Goal: Use online tool/utility: Utilize a website feature to perform a specific function

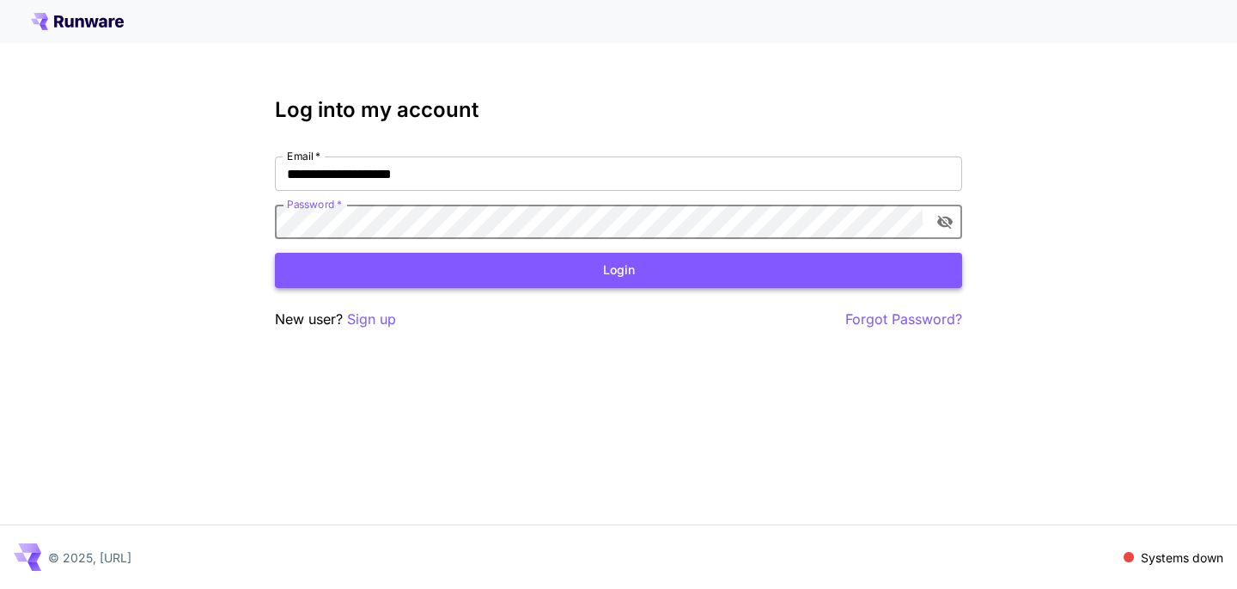
click at [471, 273] on button "Login" at bounding box center [618, 270] width 687 height 35
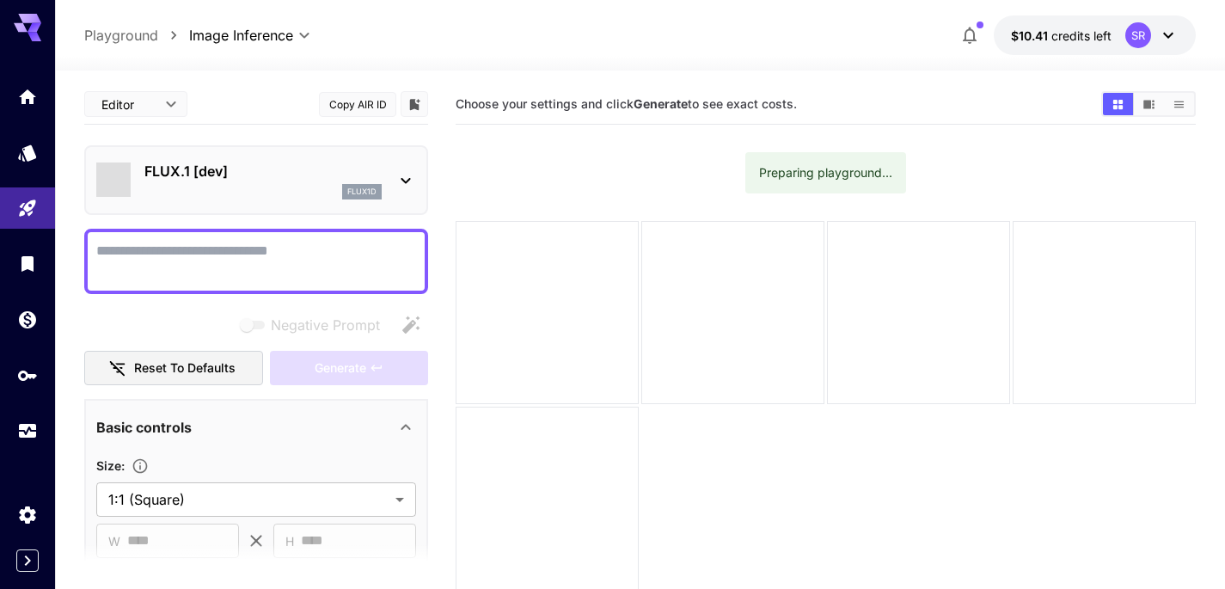
type input "**********"
click at [403, 180] on icon at bounding box center [404, 181] width 9 height 6
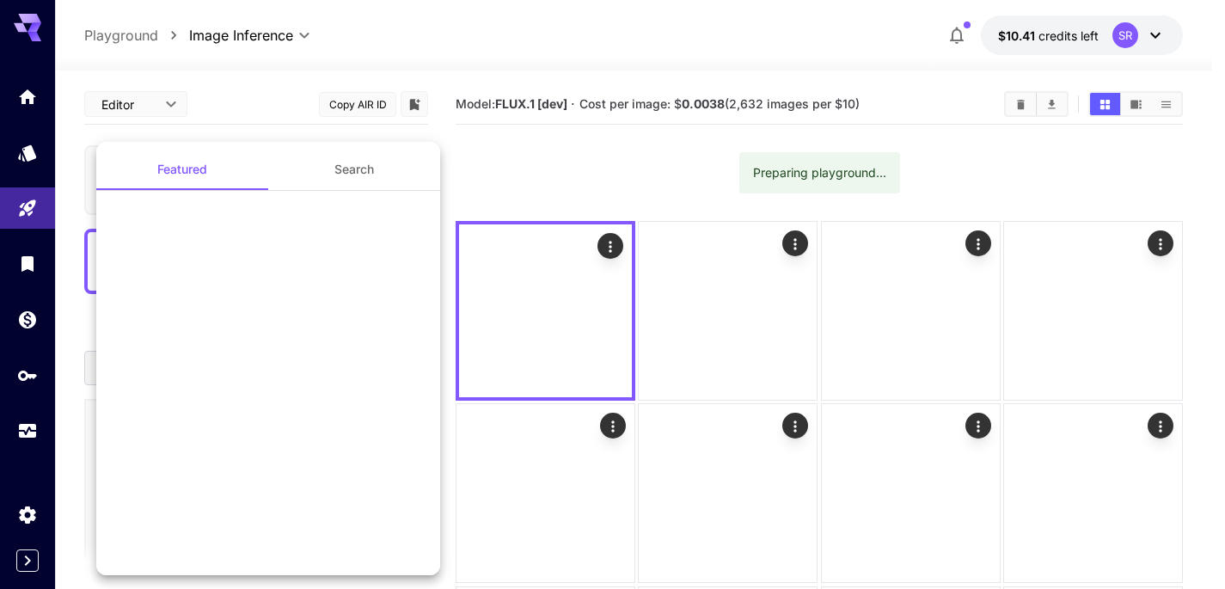
click at [404, 180] on div at bounding box center [612, 294] width 1225 height 589
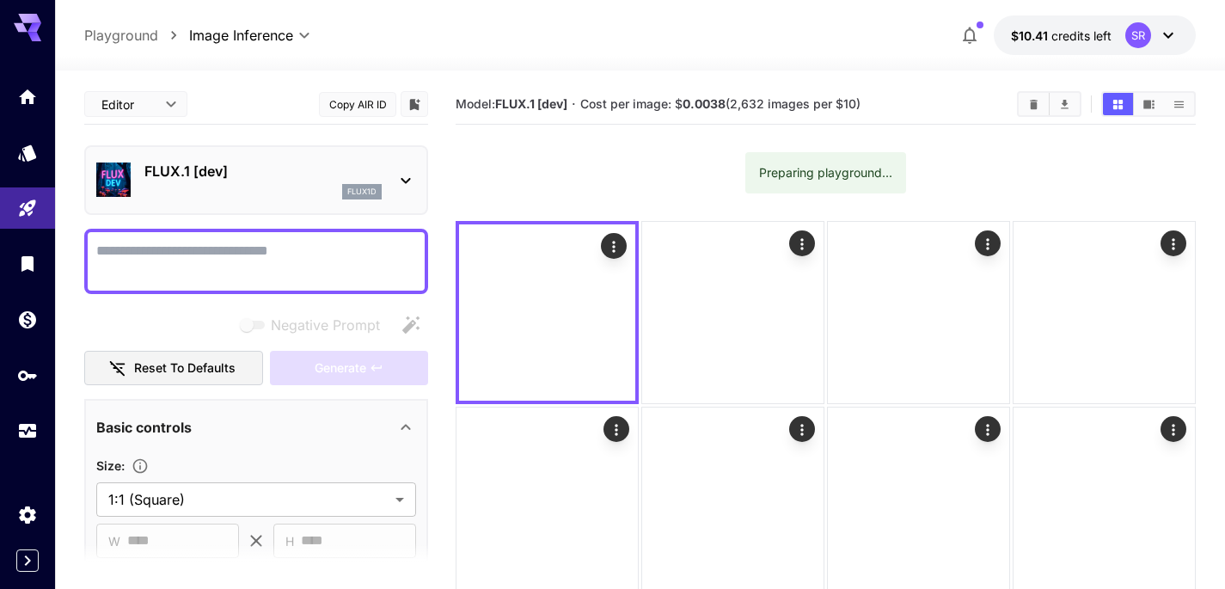
click at [404, 180] on icon at bounding box center [404, 181] width 9 height 6
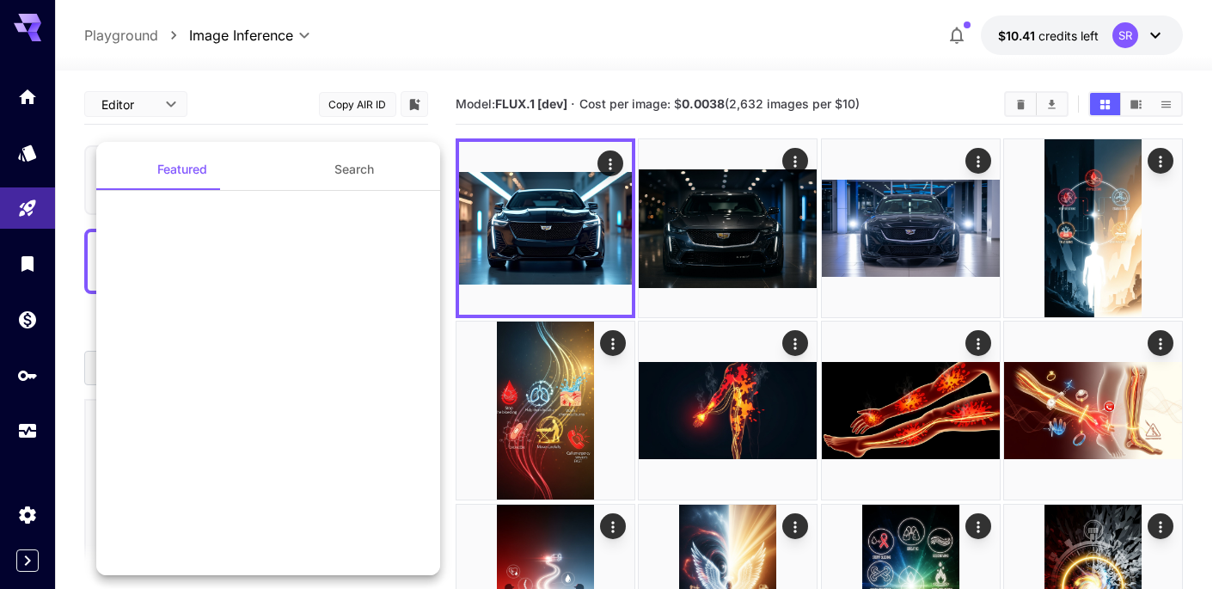
click at [401, 179] on div at bounding box center [612, 294] width 1225 height 589
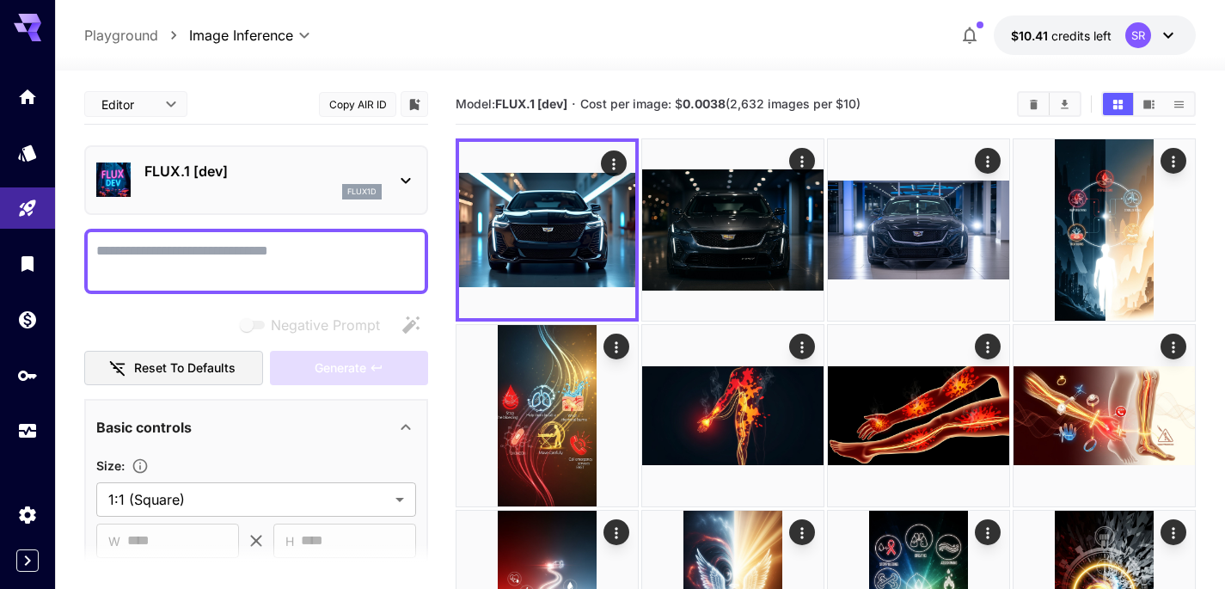
click at [401, 179] on icon at bounding box center [404, 181] width 9 height 6
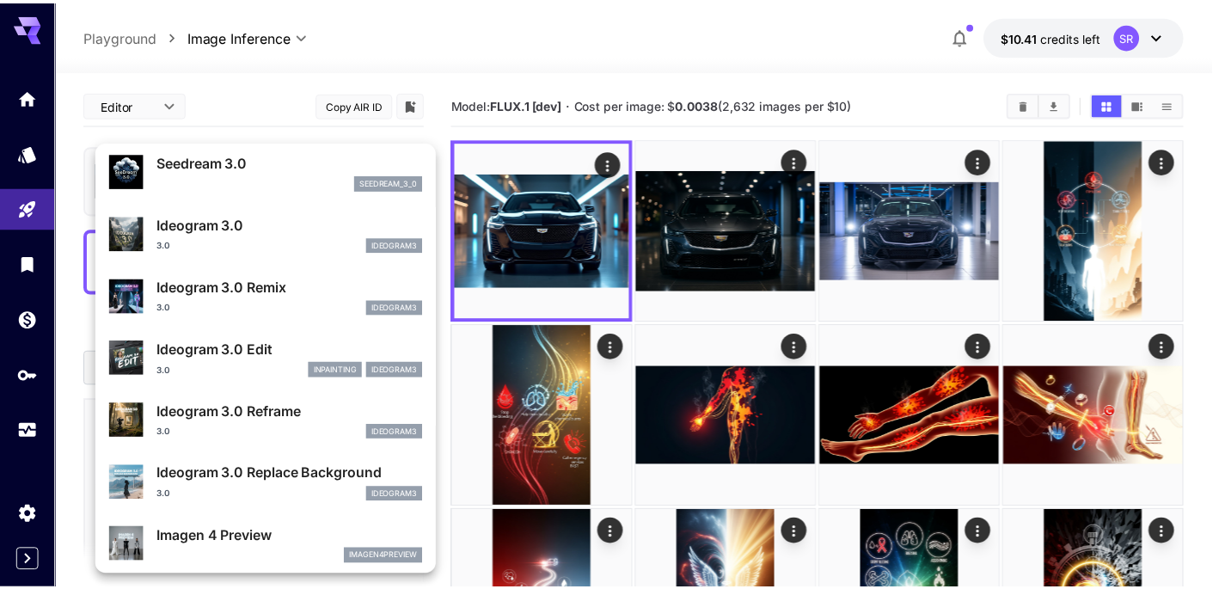
scroll to position [376, 0]
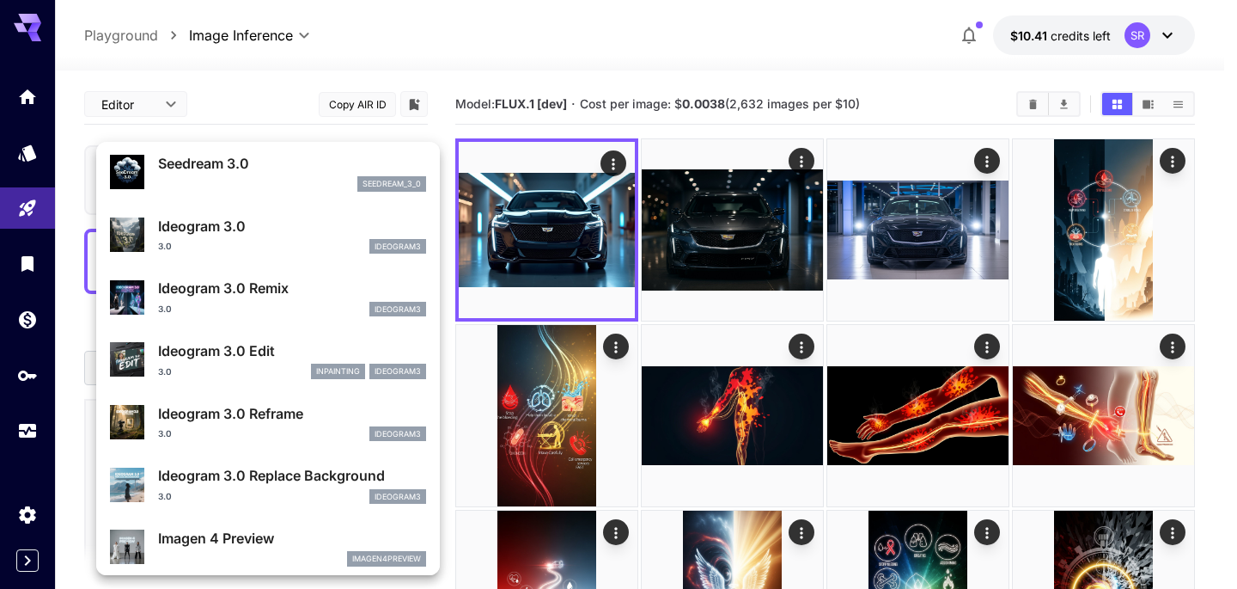
click at [214, 245] on div "3.0 ideogram3" at bounding box center [292, 246] width 268 height 15
click at [234, 275] on div "Ideogram 3.0 Remix 3.0 ideogram3" at bounding box center [268, 297] width 316 height 52
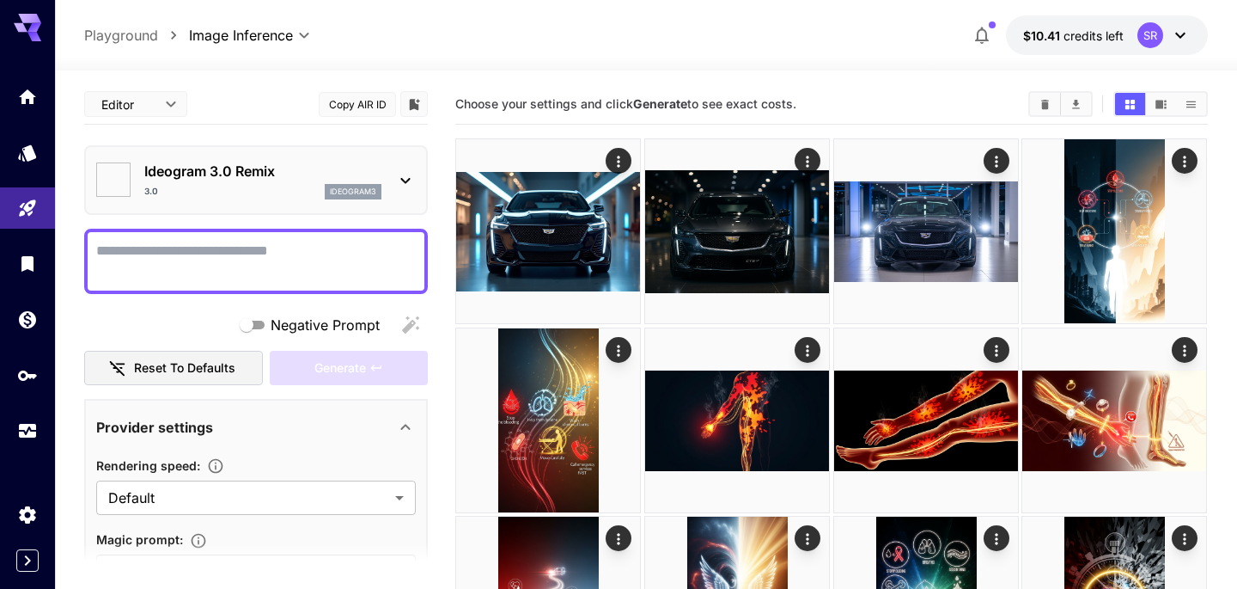
click at [229, 258] on div "Ideogram 3.0 Remix 3.0 ideogram3" at bounding box center [243, 257] width 201 height 21
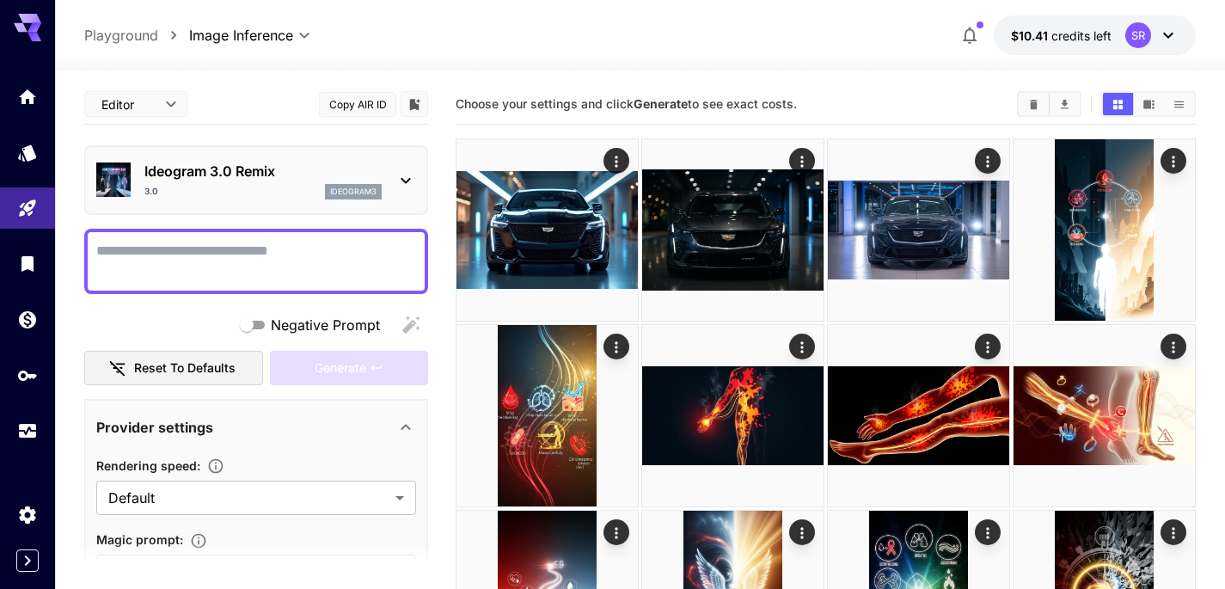
click at [229, 258] on textarea "Negative Prompt" at bounding box center [256, 261] width 320 height 41
paste textarea "**********"
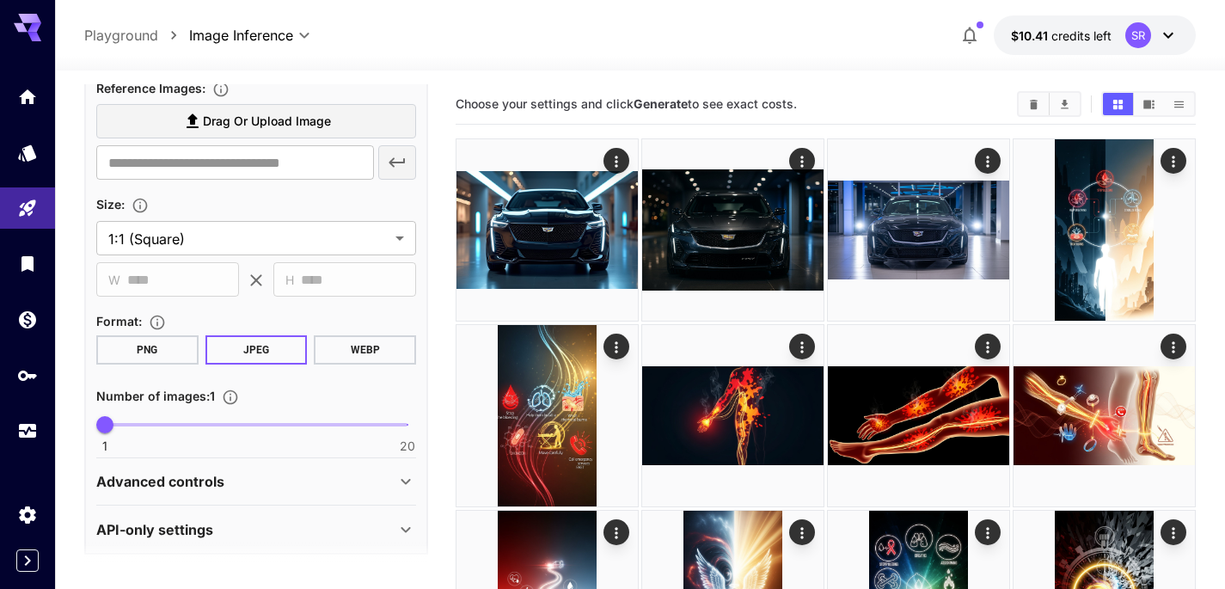
scroll to position [1640, 0]
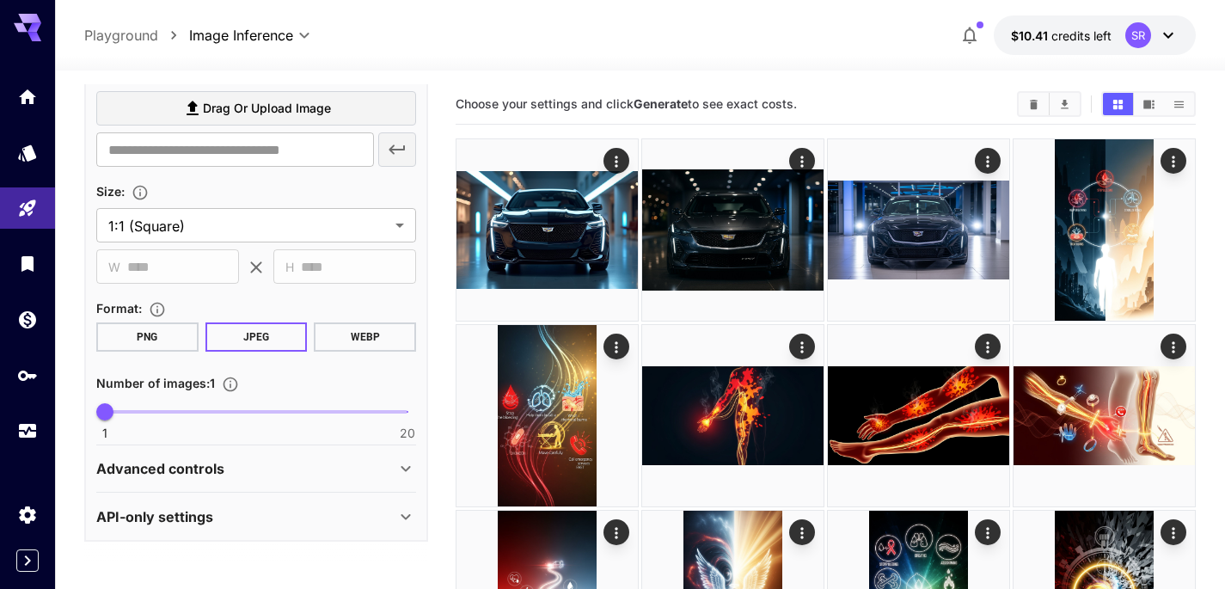
type textarea "**********"
click at [162, 410] on span at bounding box center [256, 411] width 302 height 3
click at [206, 410] on span at bounding box center [256, 411] width 302 height 3
click at [223, 412] on span at bounding box center [256, 411] width 302 height 3
click at [144, 409] on span "1 20 1" at bounding box center [256, 412] width 302 height 26
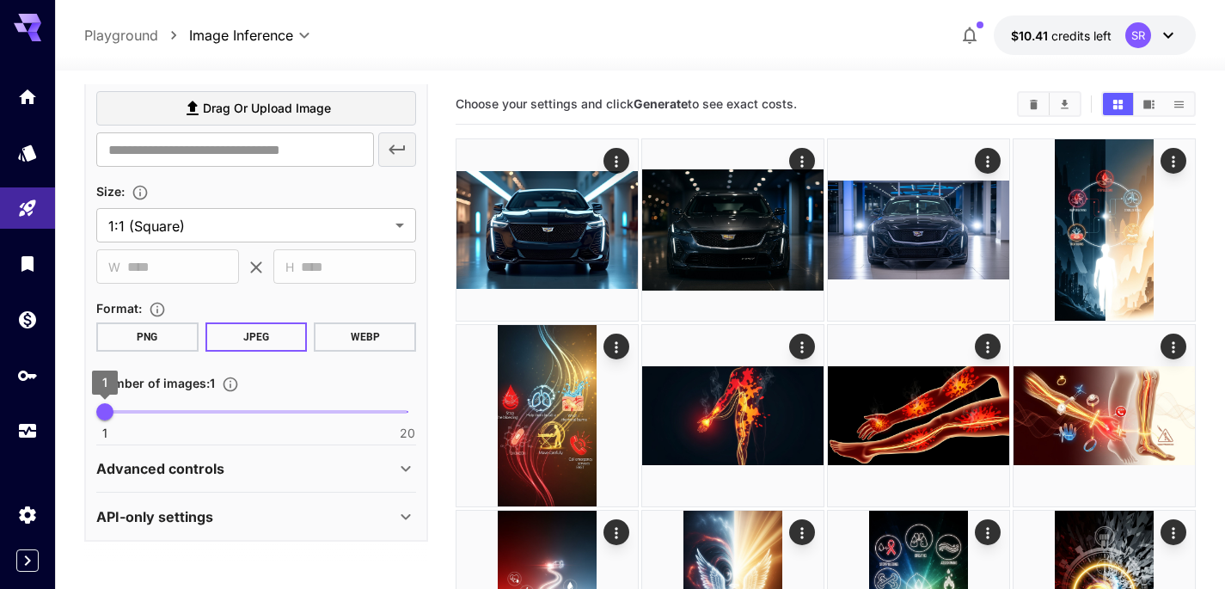
click at [150, 405] on span "1 20 1" at bounding box center [256, 412] width 302 height 26
drag, startPoint x: 151, startPoint y: 412, endPoint x: 128, endPoint y: 411, distance: 23.3
click at [144, 411] on span "4" at bounding box center [152, 411] width 17 height 17
type input "*"
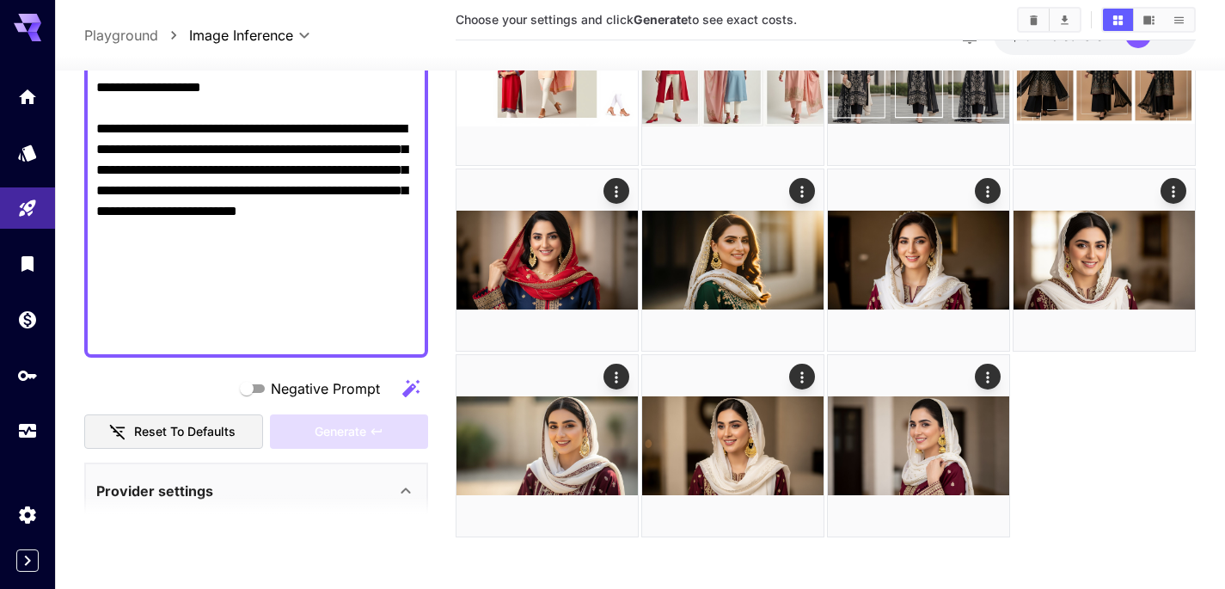
scroll to position [610, 0]
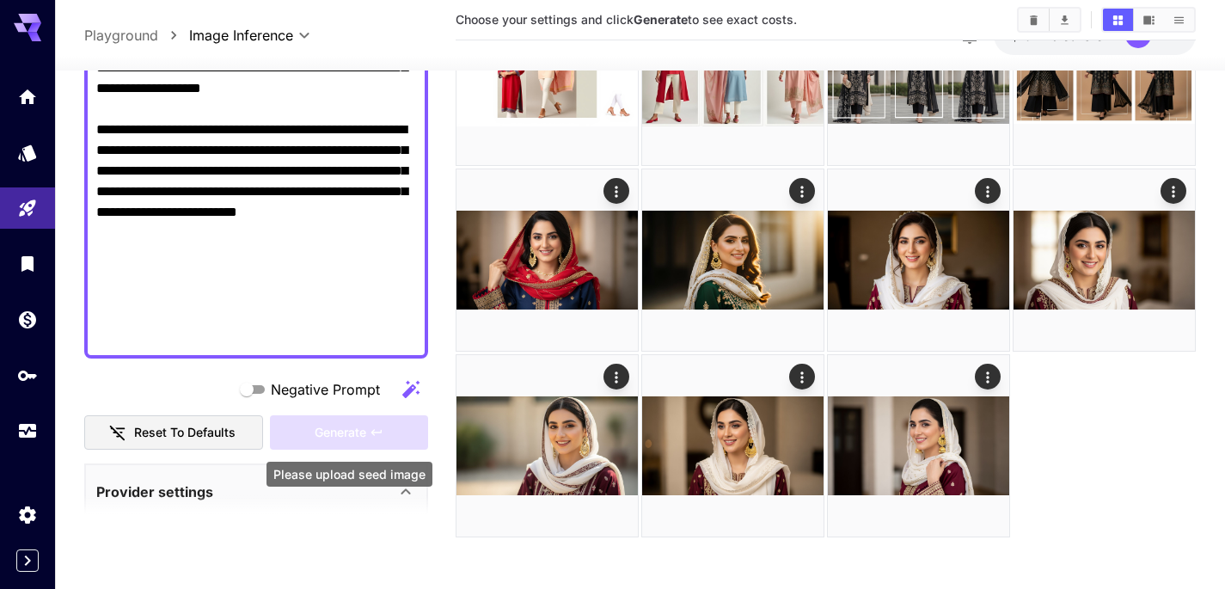
click at [379, 425] on div "Generate" at bounding box center [349, 432] width 158 height 35
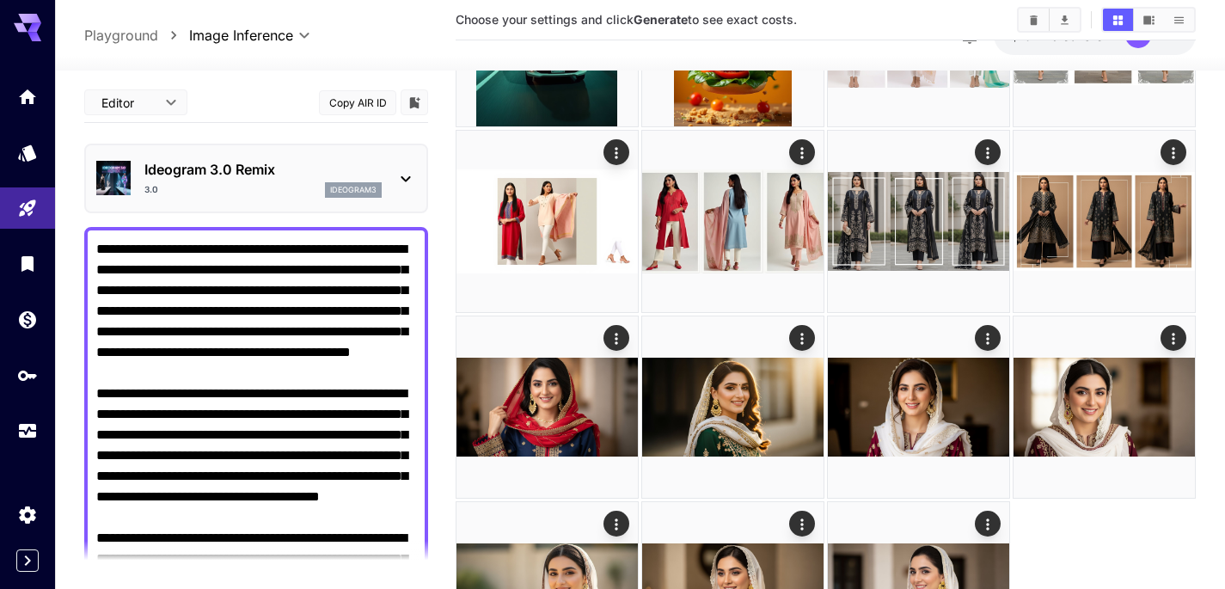
scroll to position [1118, 0]
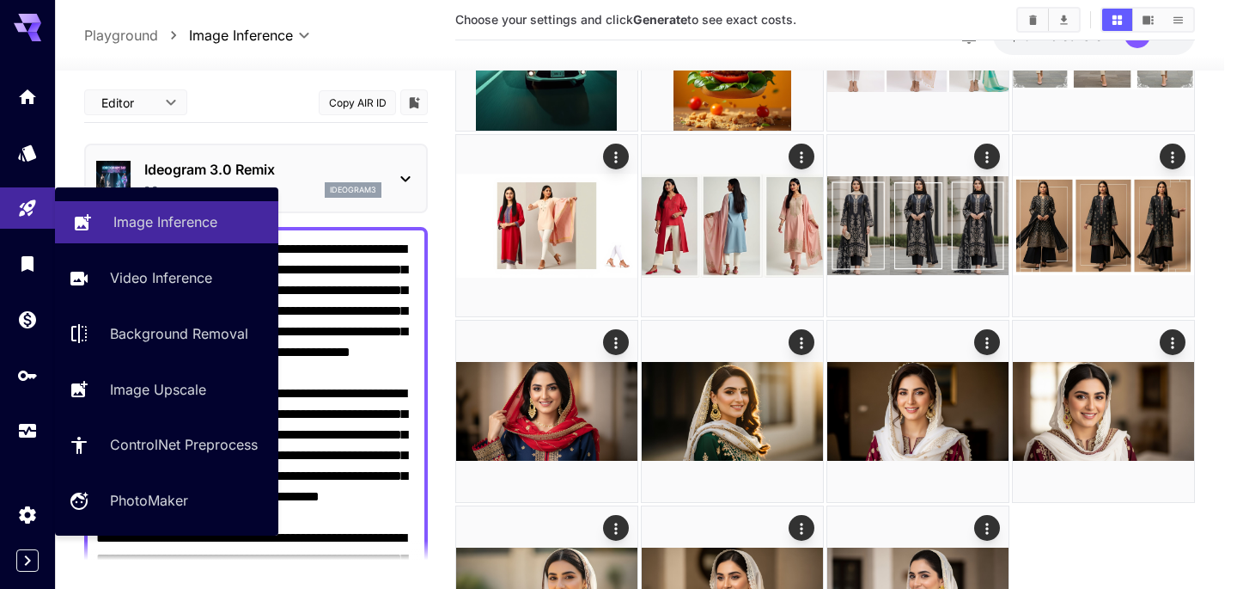
click at [133, 216] on p "Image Inference" at bounding box center [165, 221] width 104 height 21
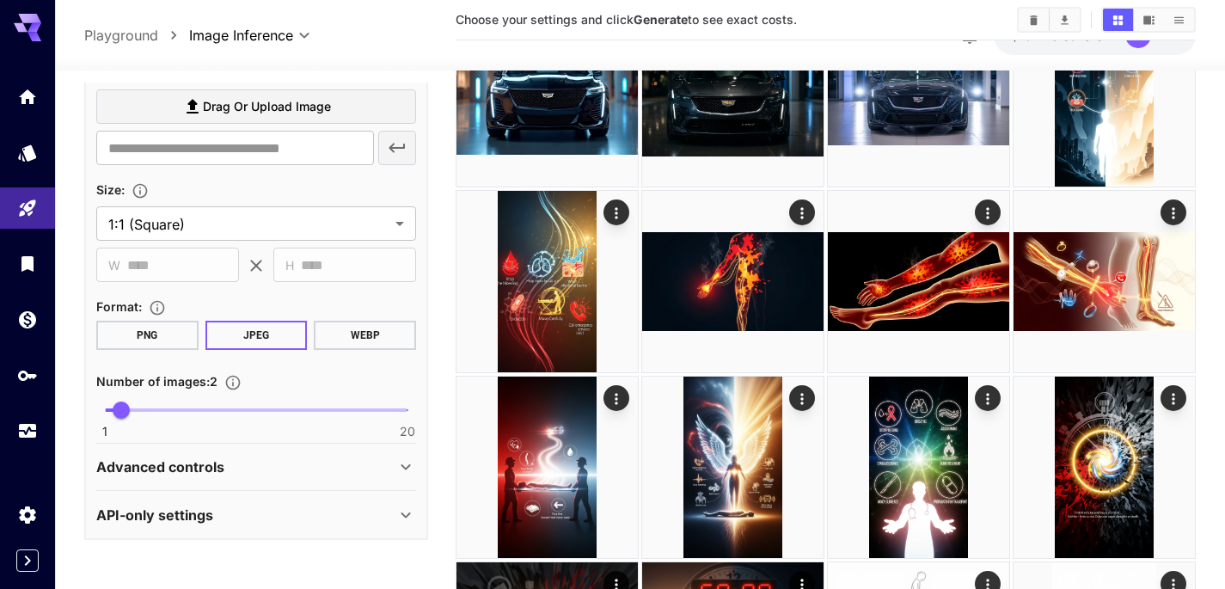
scroll to position [148, 0]
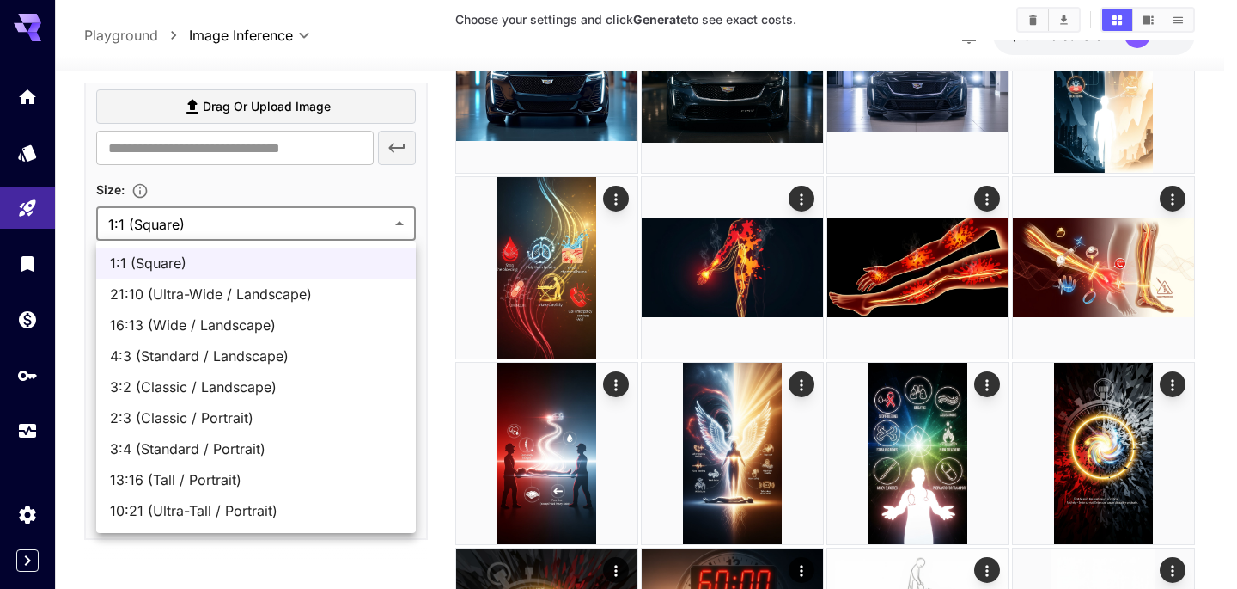
click at [181, 296] on span "21:10 (Ultra-Wide / Landscape)" at bounding box center [256, 294] width 292 height 21
type input "**********"
type input "****"
type input "***"
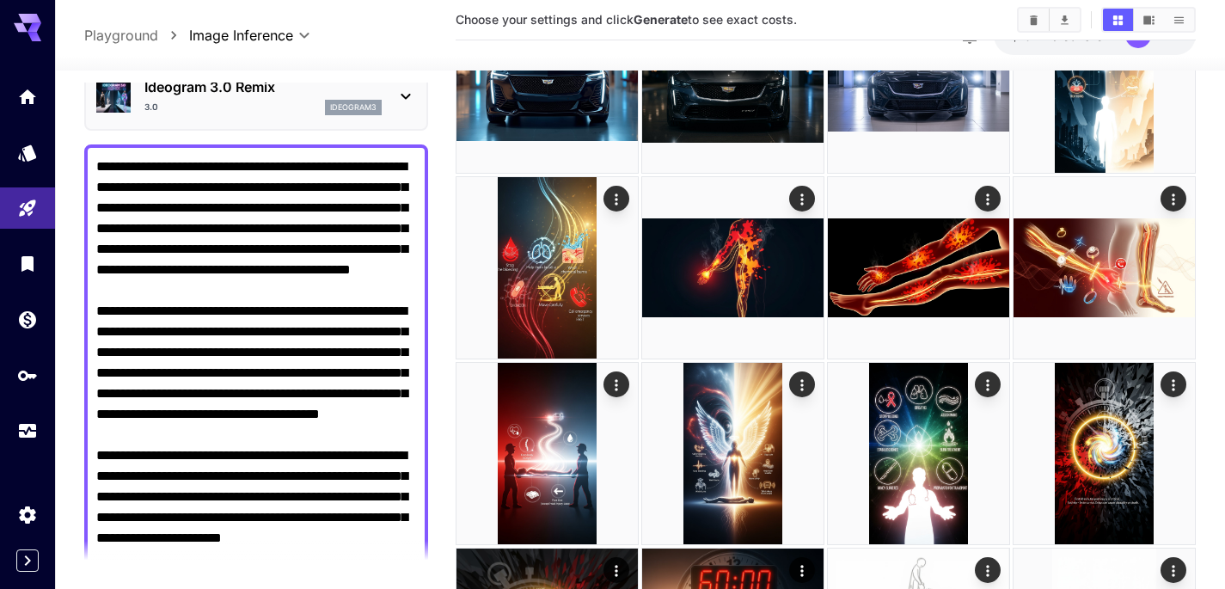
scroll to position [0, 0]
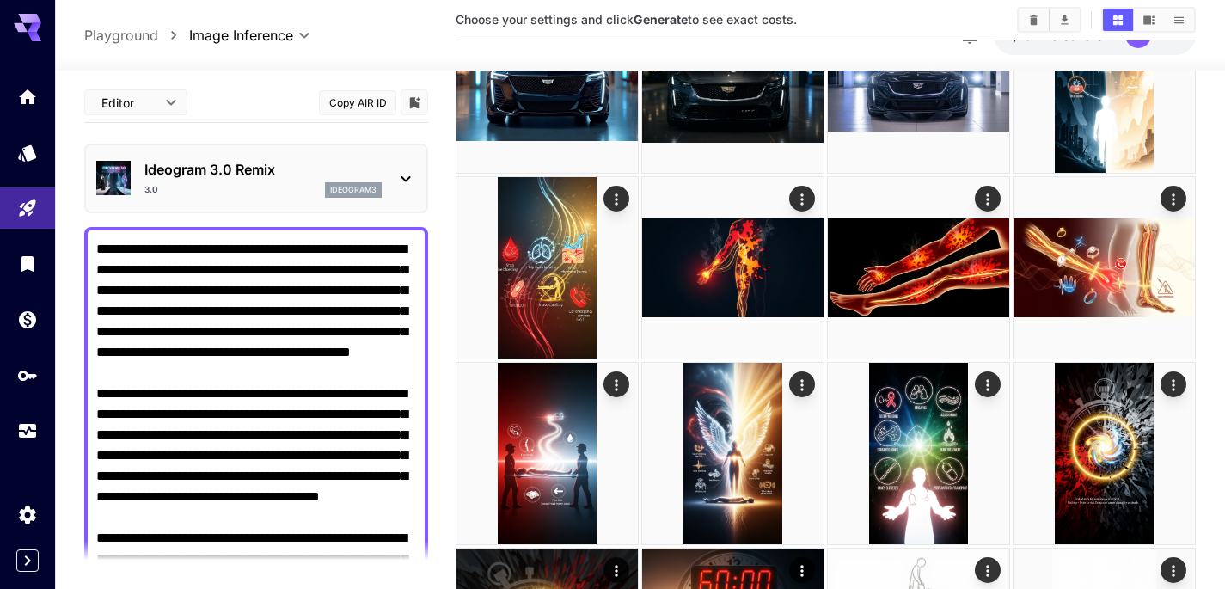
click at [297, 179] on p "Ideogram 3.0 Remix" at bounding box center [262, 169] width 237 height 21
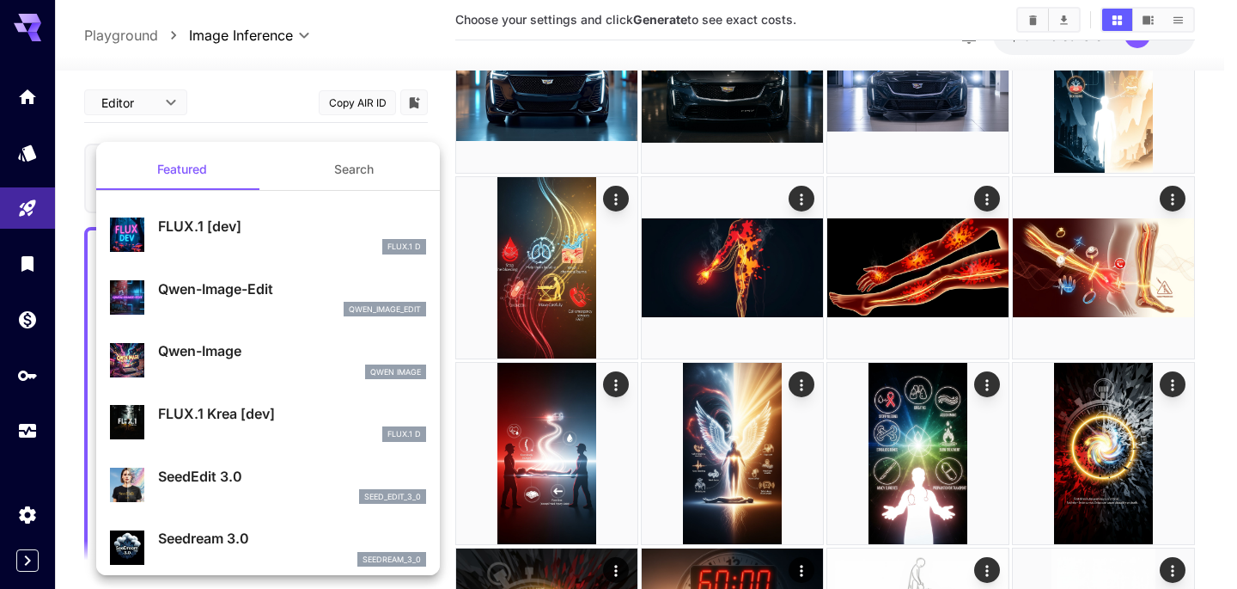
click at [260, 240] on div "FLUX.1 D" at bounding box center [292, 246] width 268 height 15
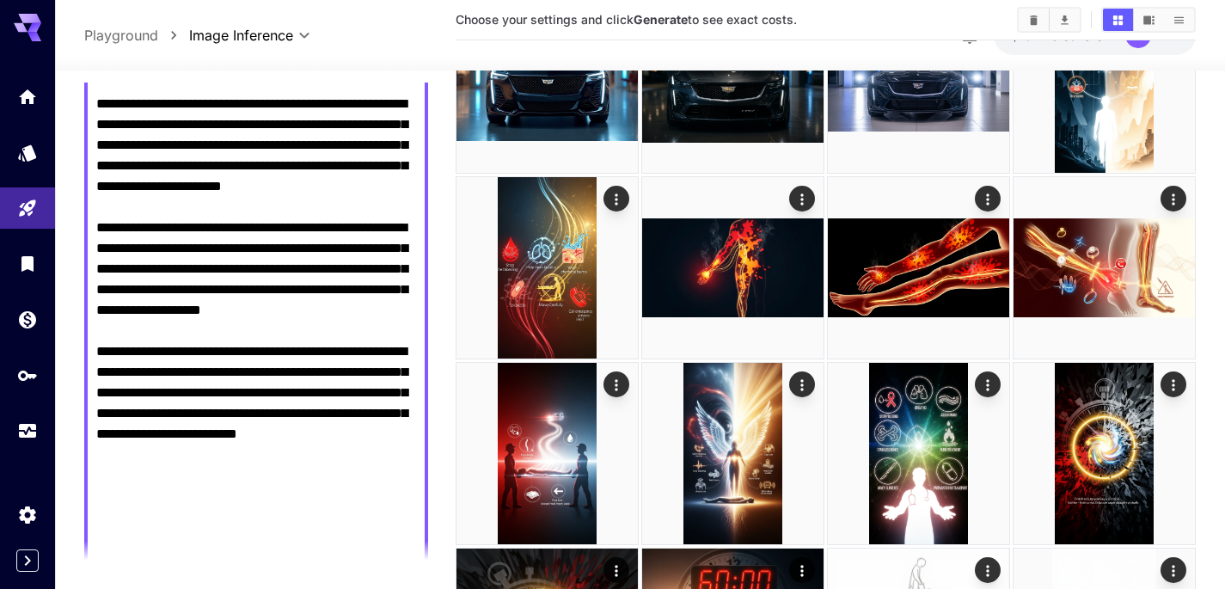
scroll to position [600, 0]
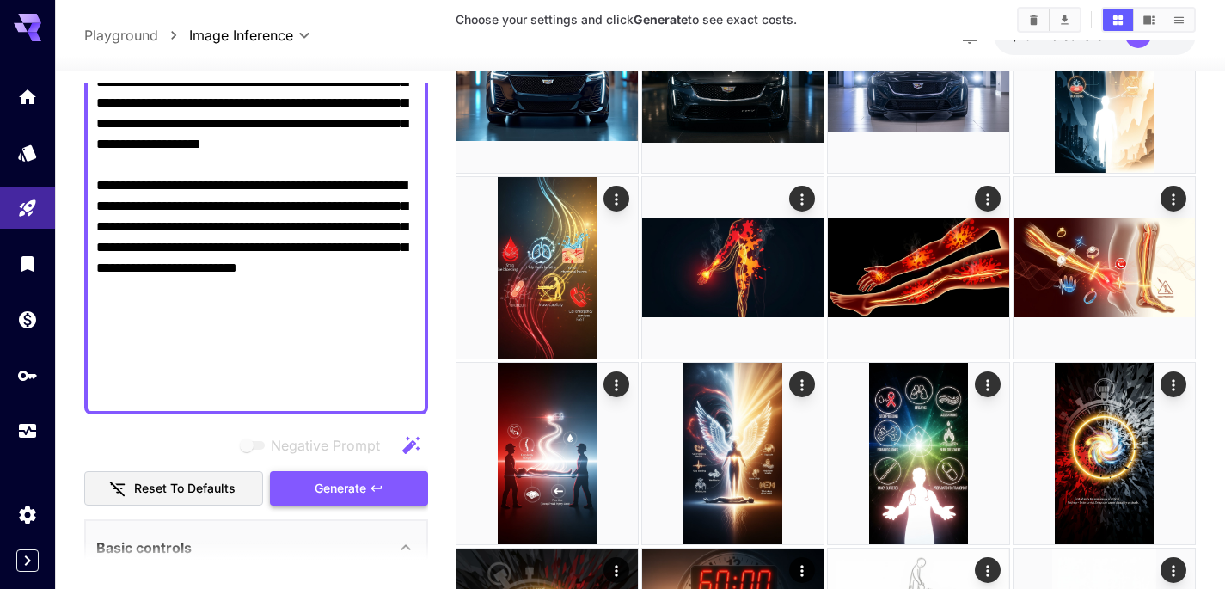
click at [315, 492] on span "Generate" at bounding box center [341, 488] width 52 height 21
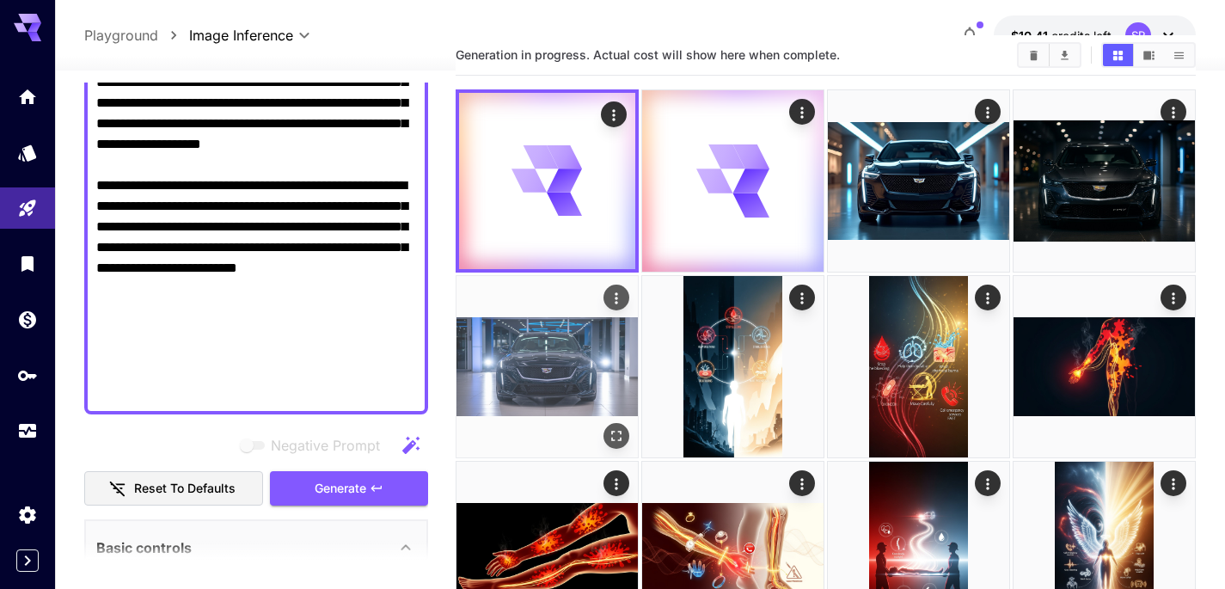
scroll to position [0, 0]
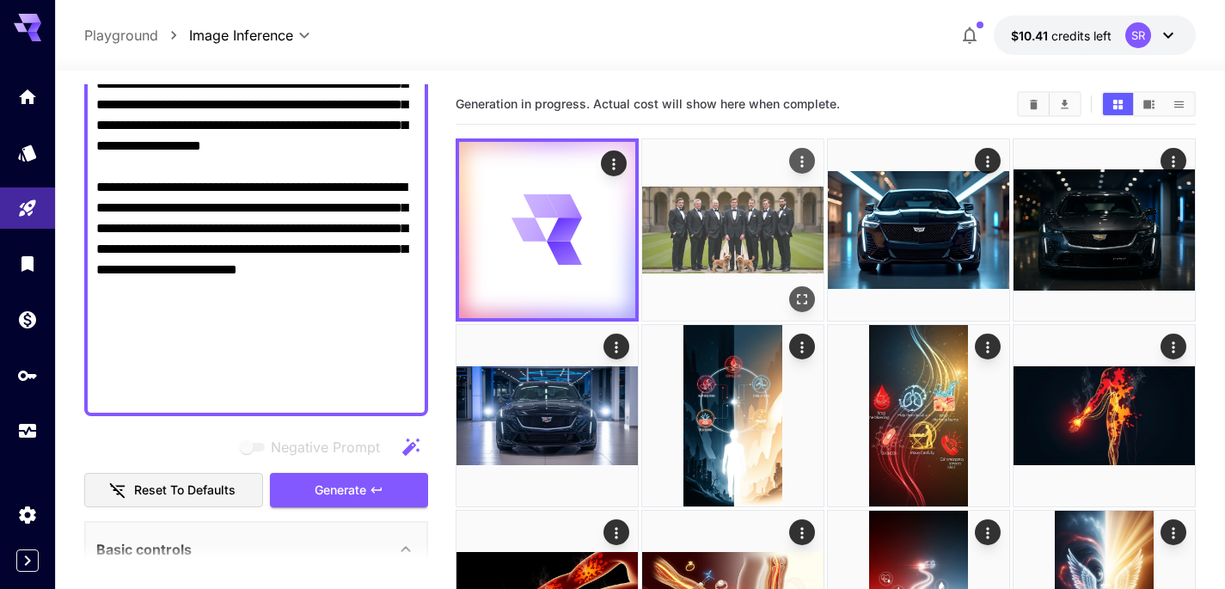
click at [715, 215] on img at bounding box center [732, 229] width 181 height 181
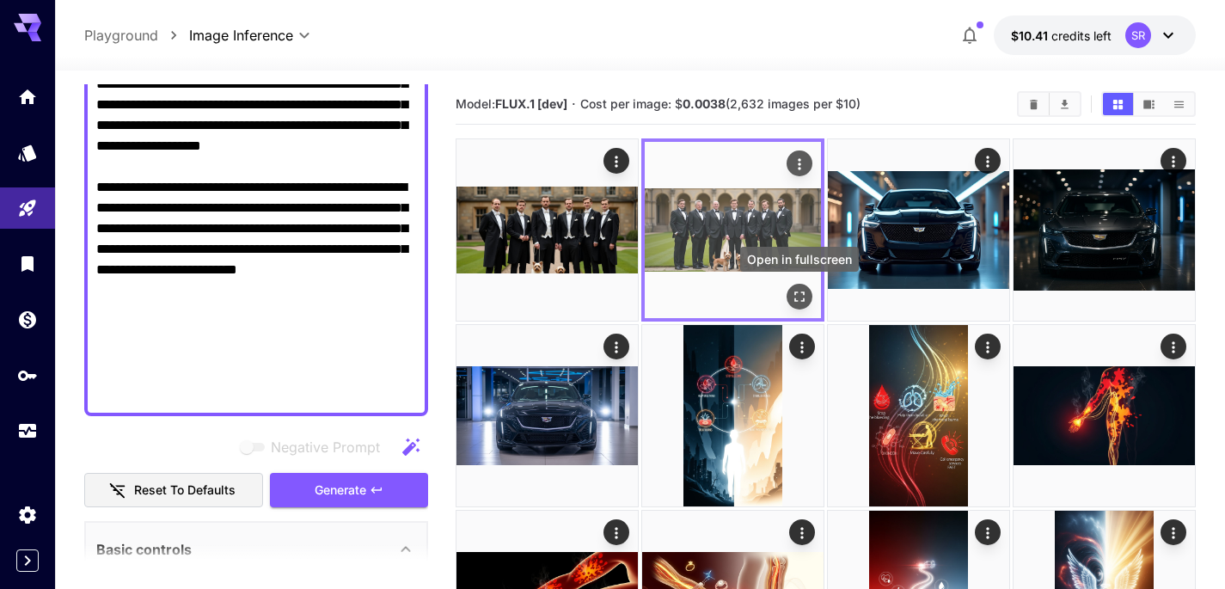
click at [802, 300] on icon "Open in fullscreen" at bounding box center [799, 296] width 10 height 10
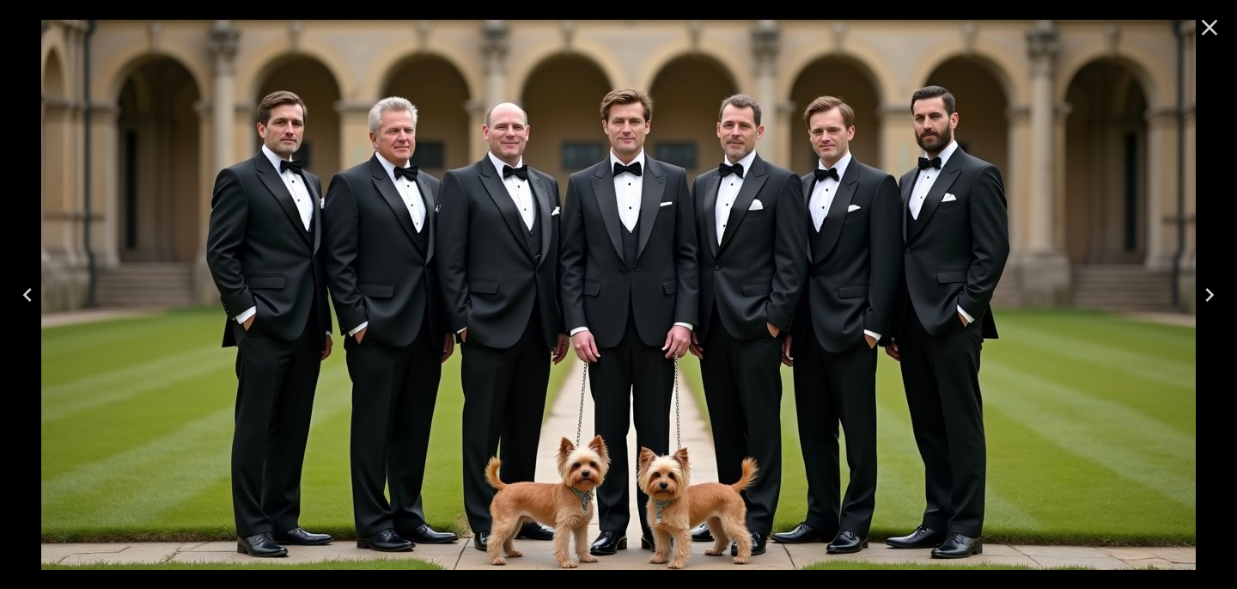
click at [1213, 27] on icon "Close" at bounding box center [1209, 27] width 27 height 27
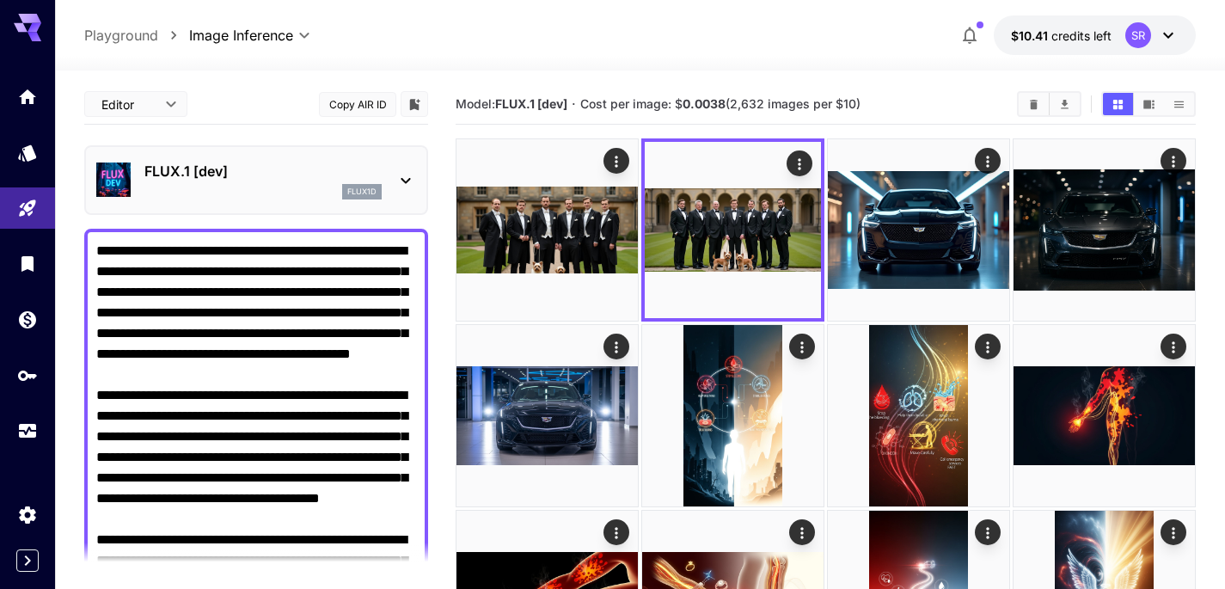
click at [403, 181] on icon at bounding box center [405, 180] width 21 height 21
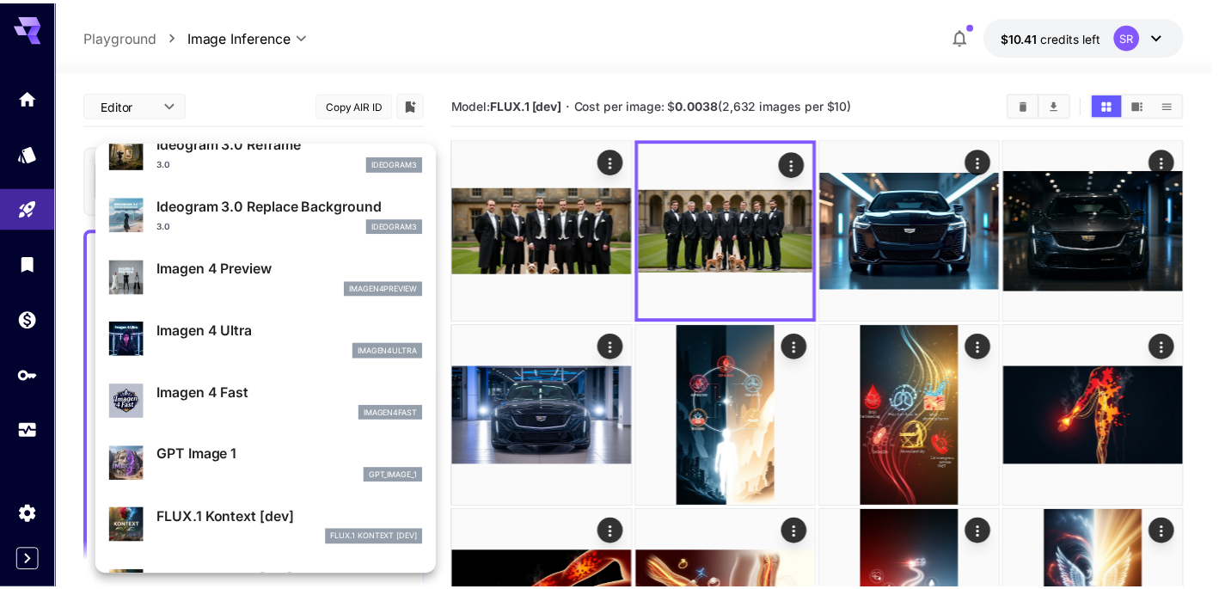
scroll to position [649, 0]
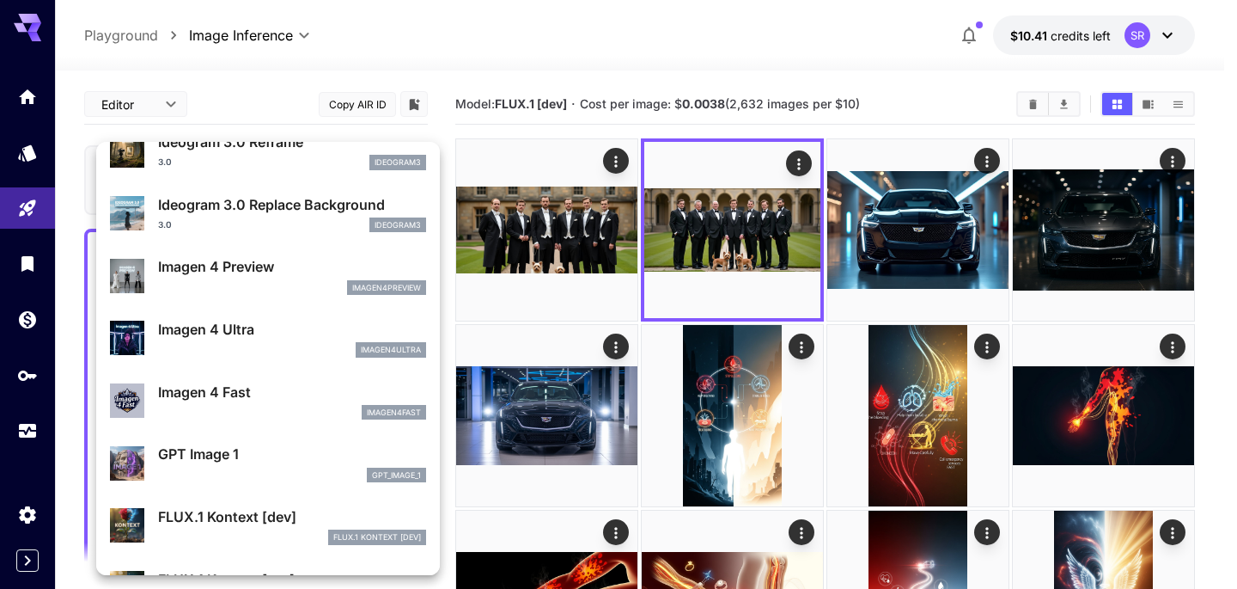
click at [219, 333] on p "Imagen 4 Ultra" at bounding box center [292, 329] width 268 height 21
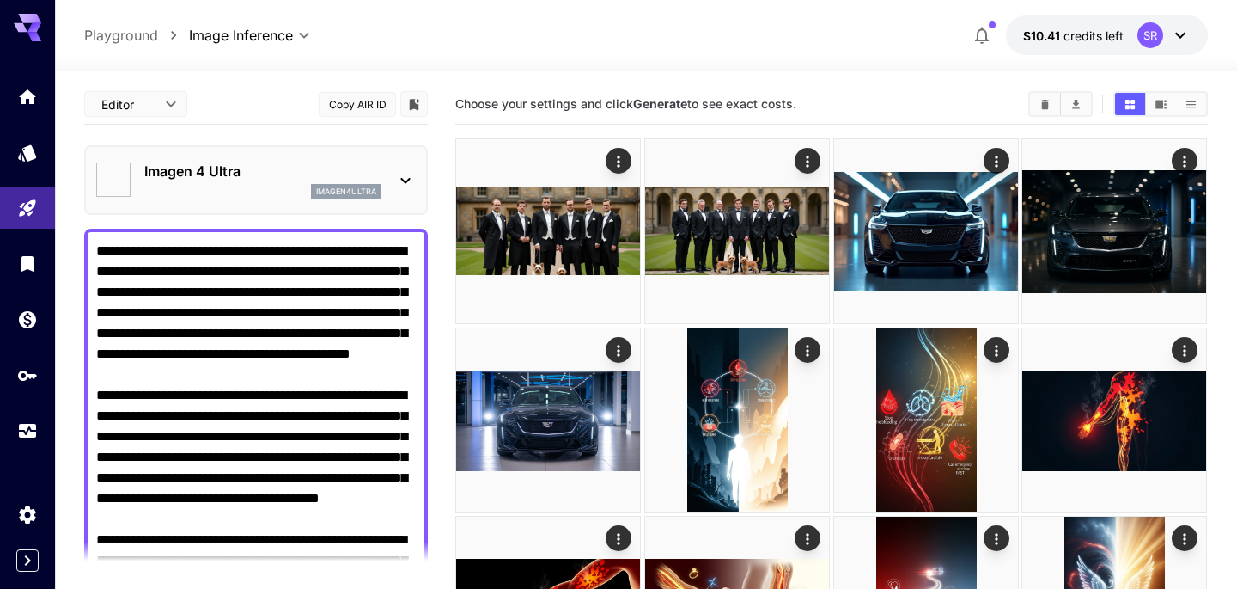
type input "**********"
type input "****"
click at [296, 282] on p "Imagen 4 Ultra" at bounding box center [243, 276] width 201 height 12
type input "*"
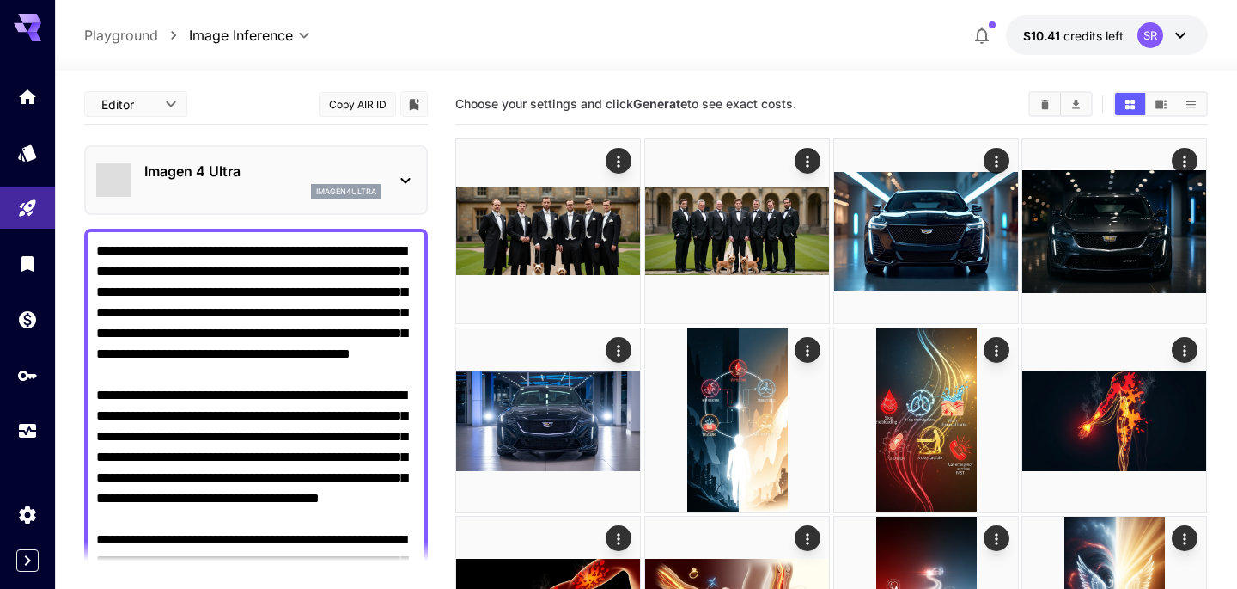
click at [280, 342] on section "Ideogram 3.0 Reframe 3.0 ideogram3 Ideogram 3.0 Replace Background 3.0 ideogram…" at bounding box center [225, 570] width 258 height 1476
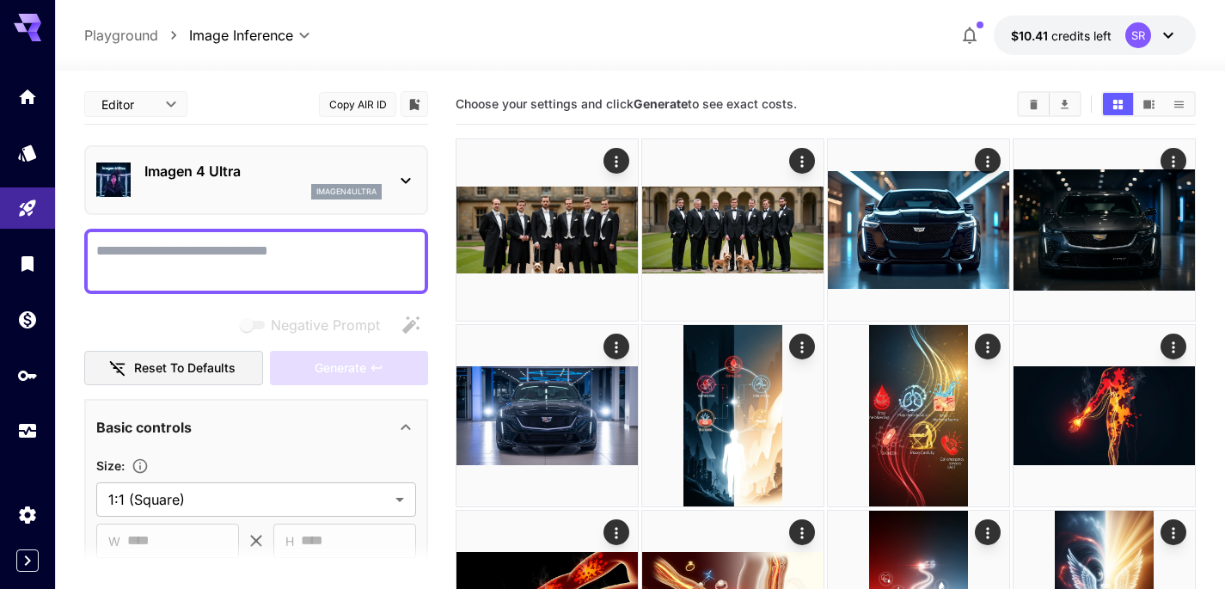
paste textarea "**********"
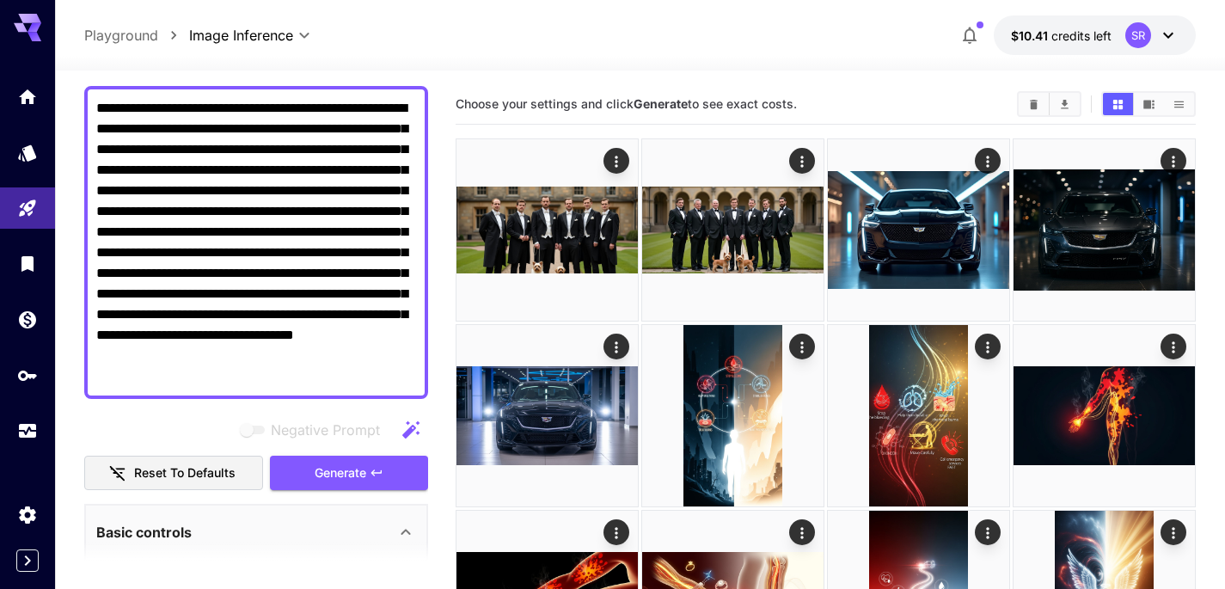
scroll to position [145, 0]
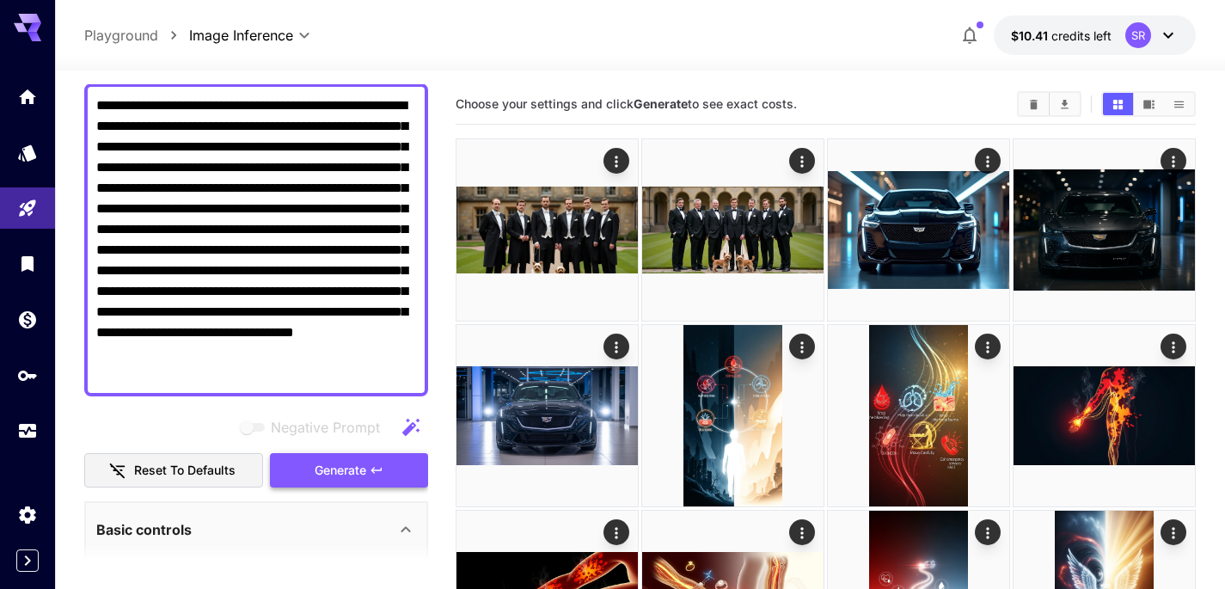
type textarea "**********"
click at [376, 486] on button "Generate" at bounding box center [349, 470] width 158 height 35
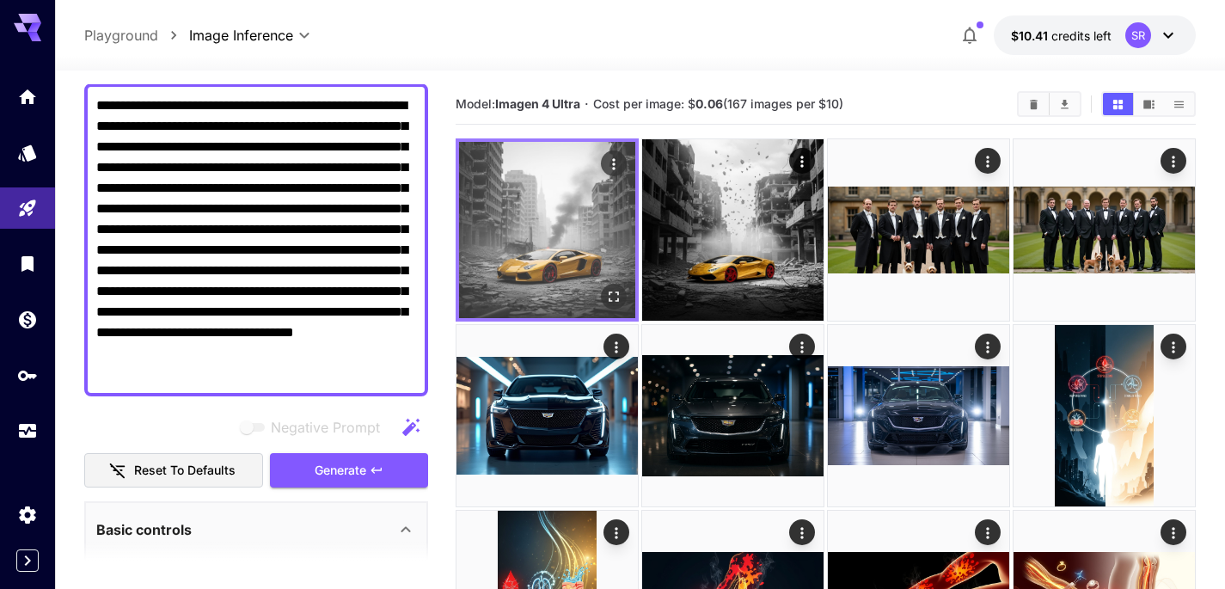
click at [525, 192] on img at bounding box center [547, 230] width 176 height 176
click at [614, 296] on icon "Open in fullscreen" at bounding box center [613, 296] width 17 height 17
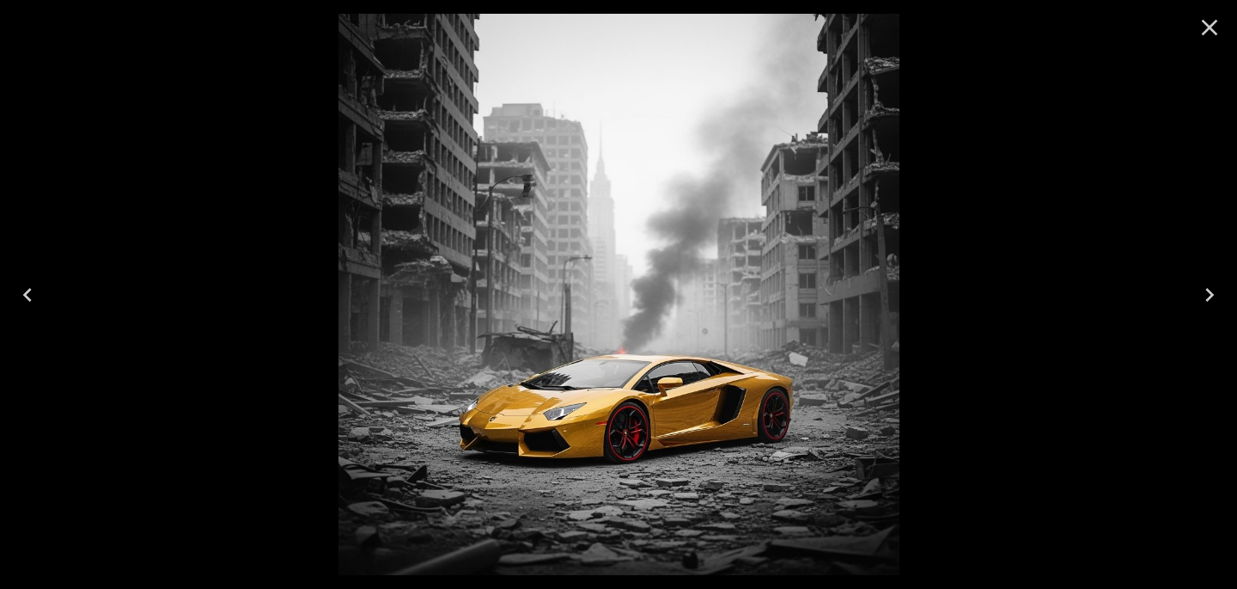
click at [1210, 30] on icon "Close" at bounding box center [1209, 27] width 27 height 27
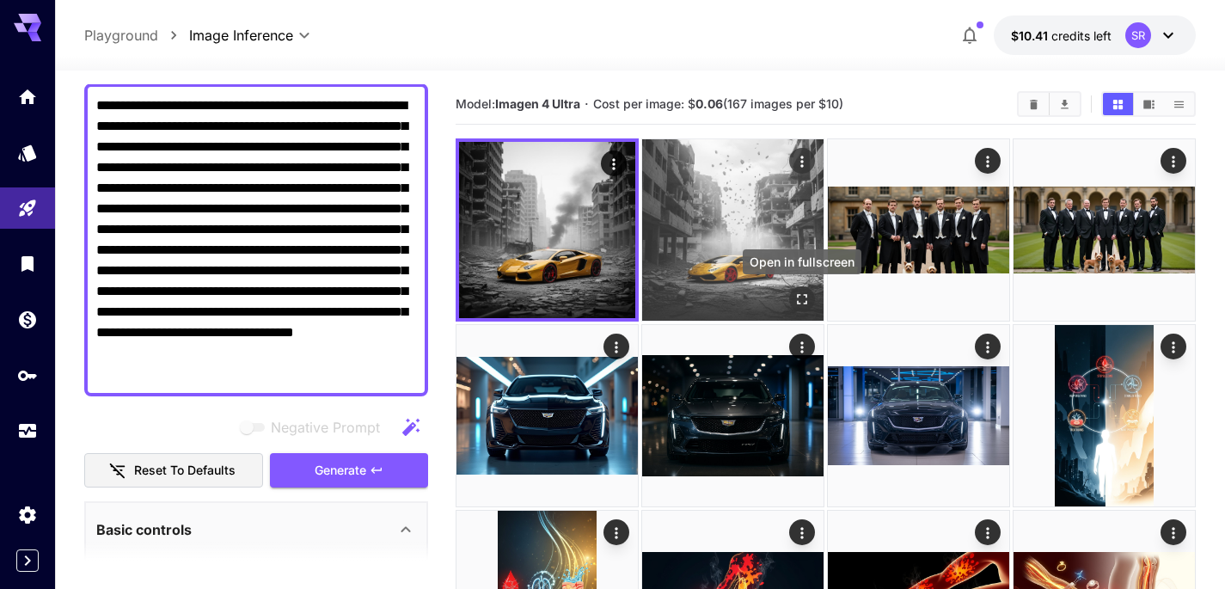
click at [797, 295] on icon "Open in fullscreen" at bounding box center [802, 299] width 10 height 10
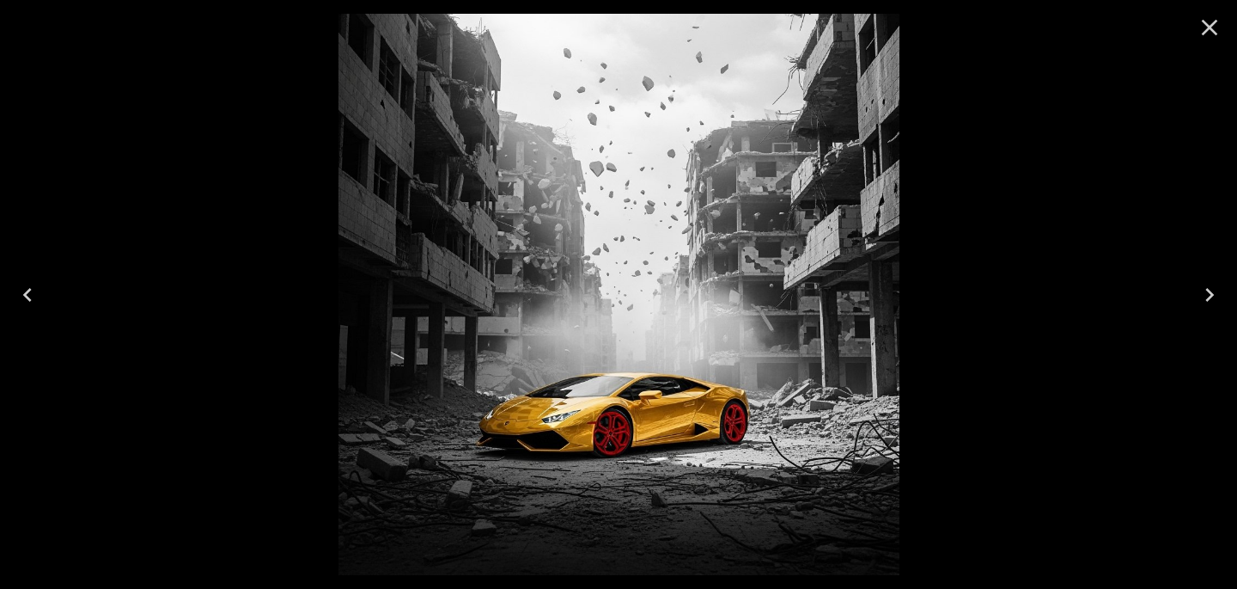
click at [1206, 23] on icon "Close" at bounding box center [1210, 28] width 16 height 16
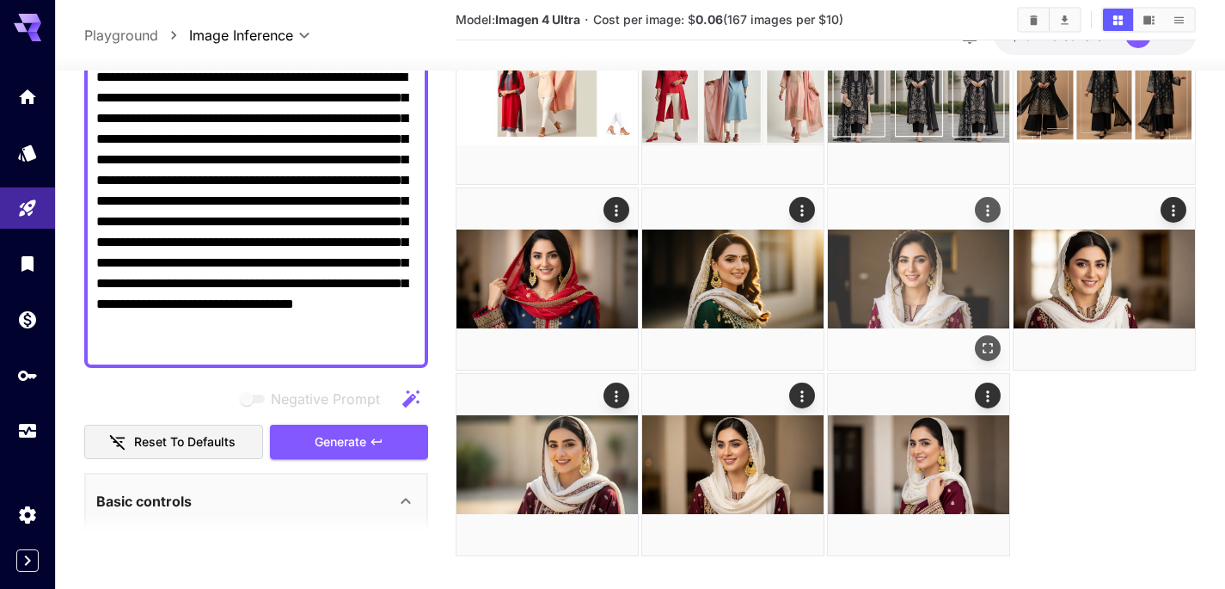
scroll to position [1433, 0]
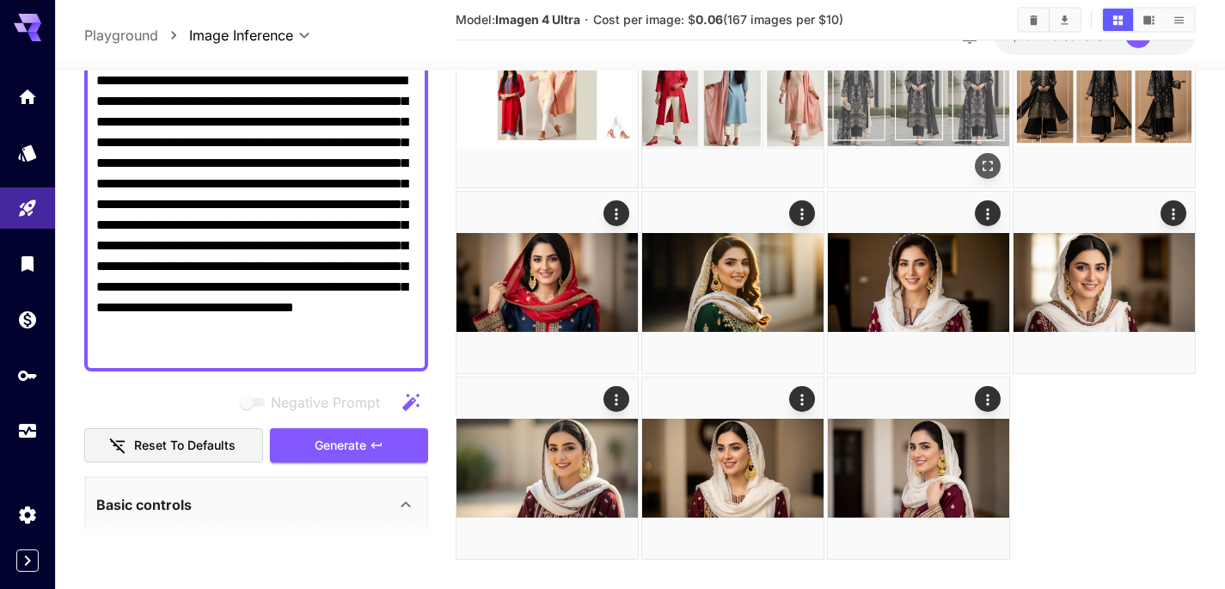
click at [987, 171] on icon "Open in fullscreen" at bounding box center [987, 165] width 17 height 17
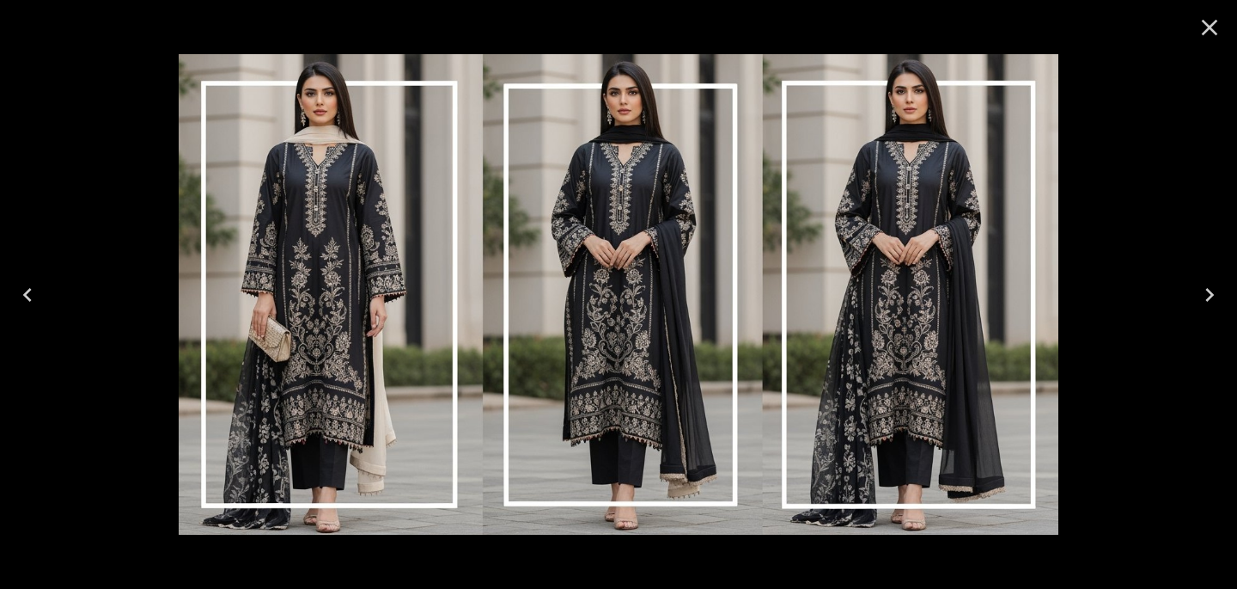
click at [86, 142] on div at bounding box center [618, 294] width 1237 height 589
click at [1211, 34] on icon "Close" at bounding box center [1209, 27] width 27 height 27
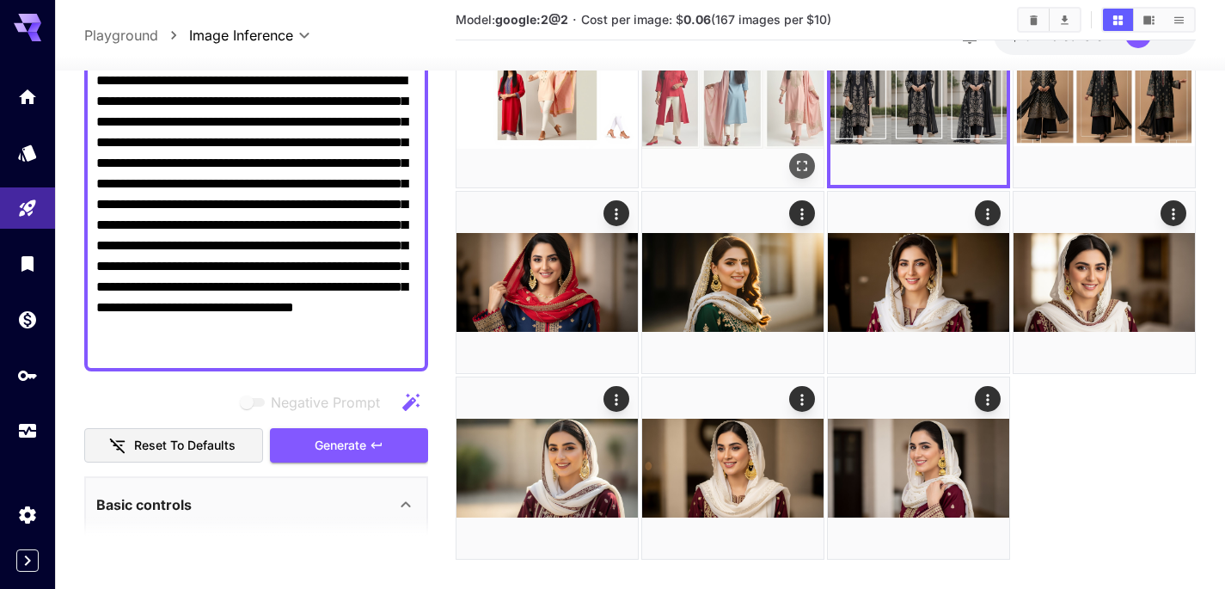
click at [816, 95] on img at bounding box center [732, 96] width 181 height 181
click at [718, 115] on img at bounding box center [732, 96] width 181 height 181
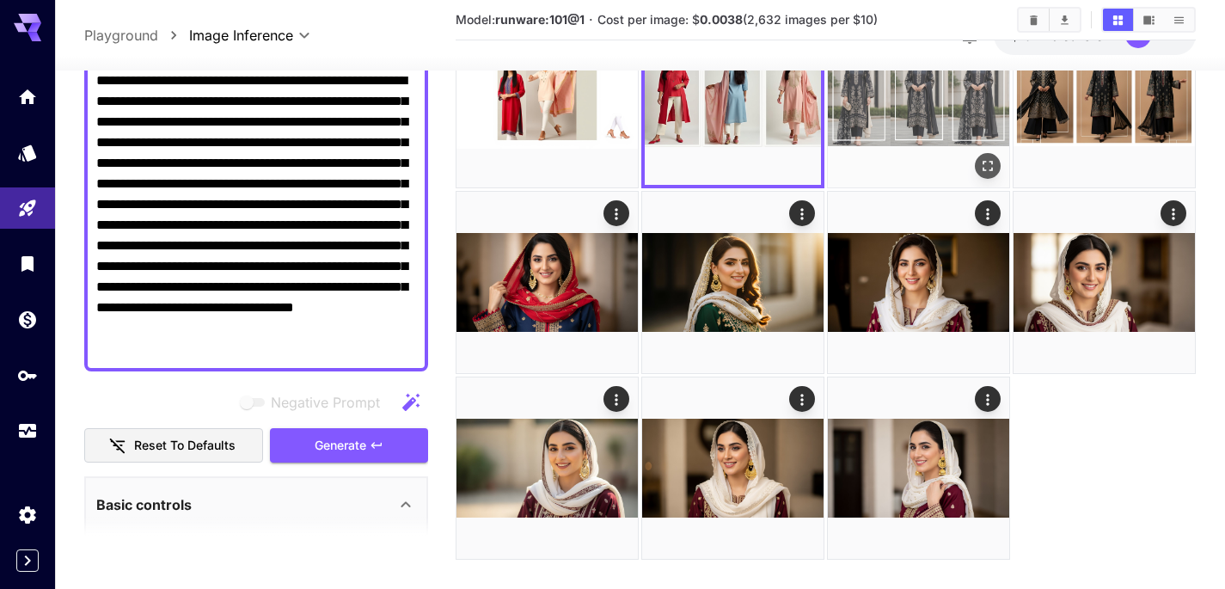
click at [883, 112] on img at bounding box center [918, 96] width 181 height 181
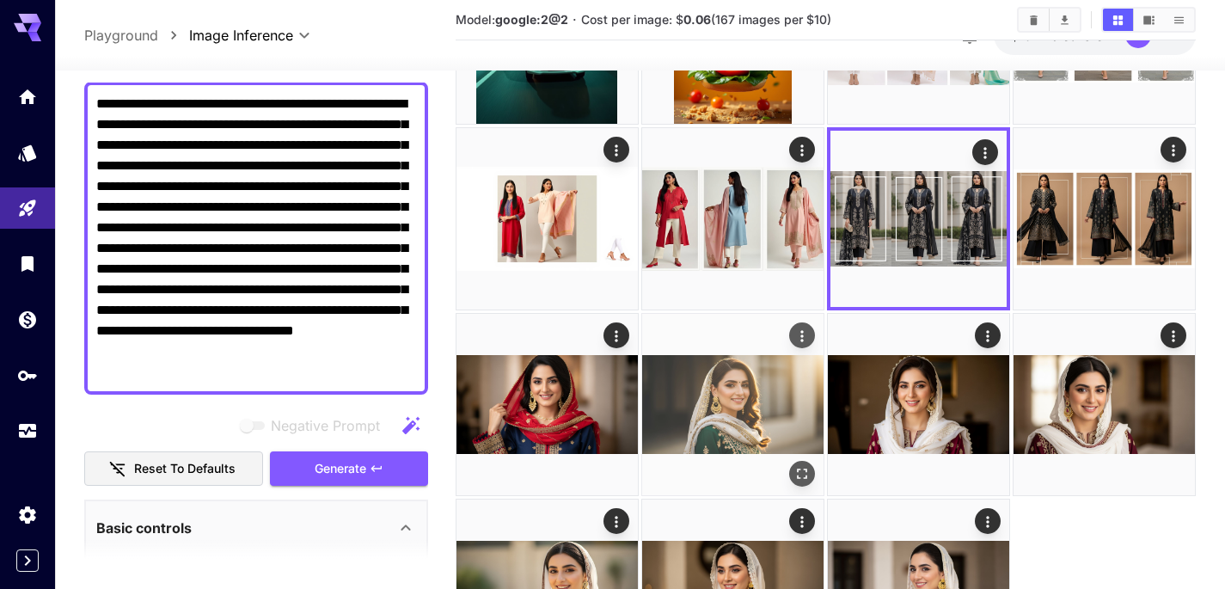
scroll to position [1455, 0]
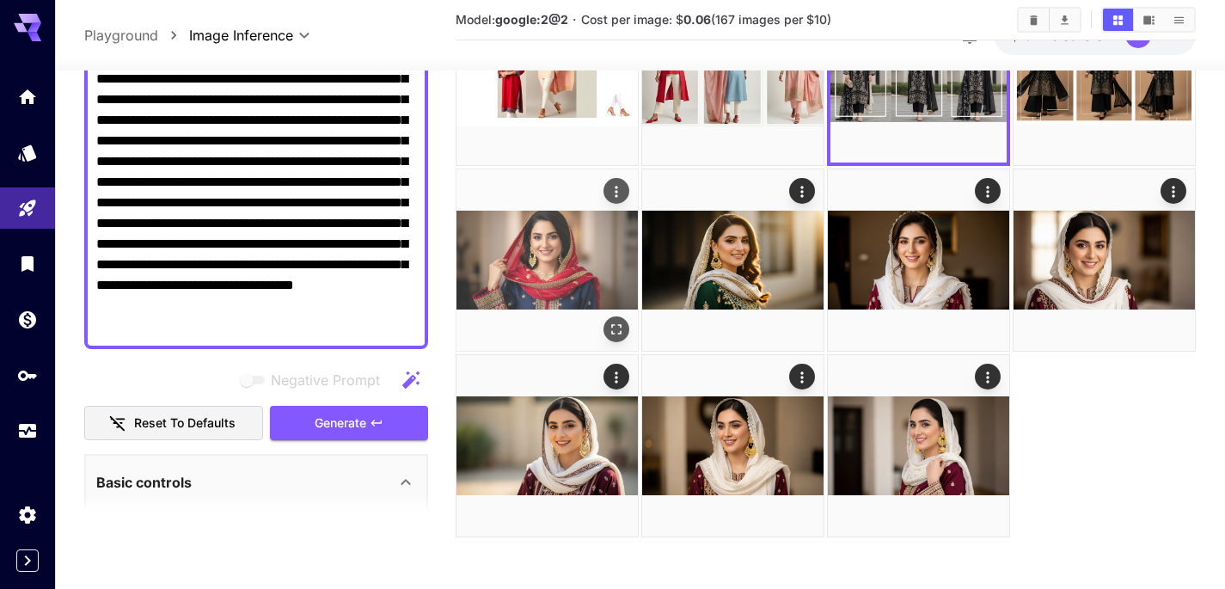
click at [524, 247] on img at bounding box center [546, 259] width 181 height 181
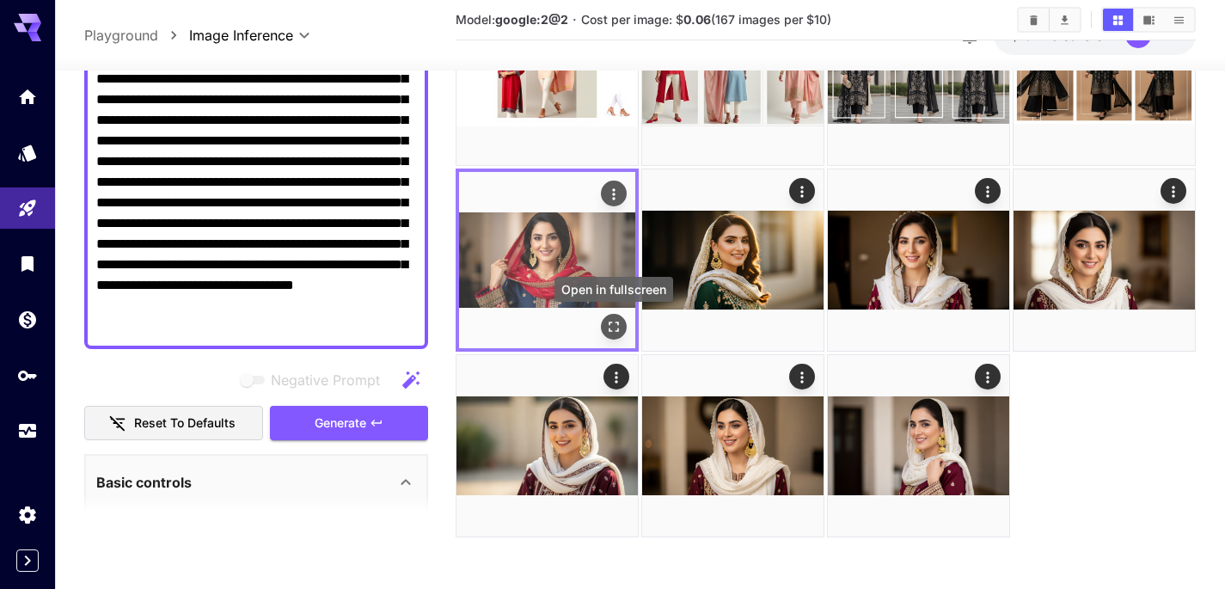
click at [613, 319] on icon "Open in fullscreen" at bounding box center [613, 326] width 17 height 17
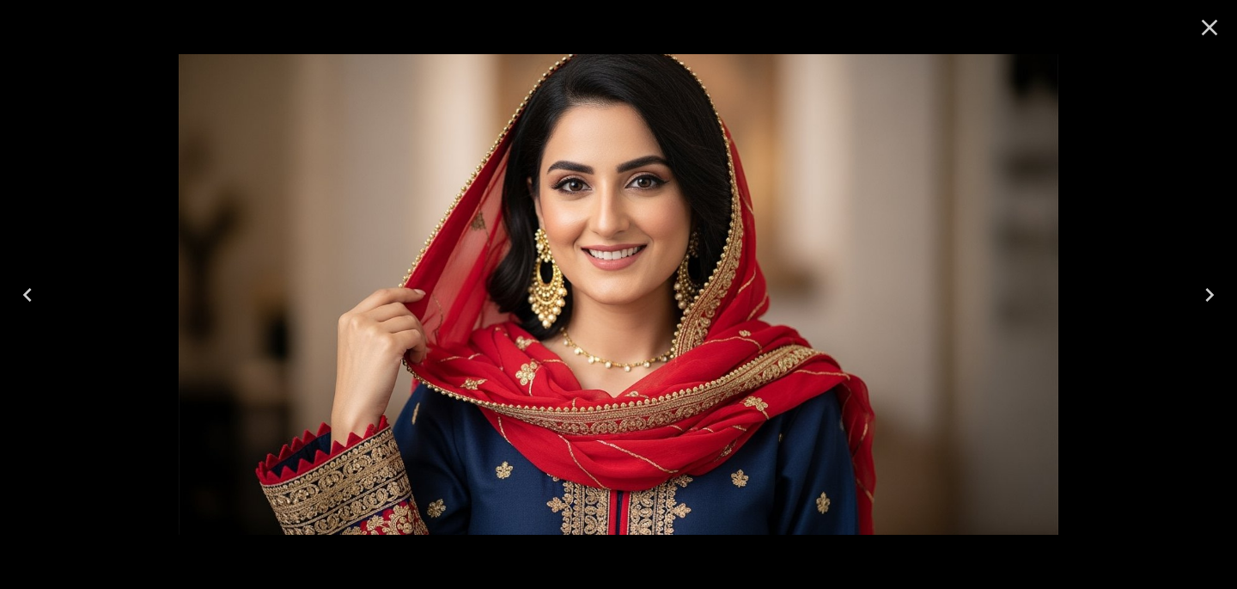
click at [1208, 28] on icon "Close" at bounding box center [1210, 28] width 16 height 16
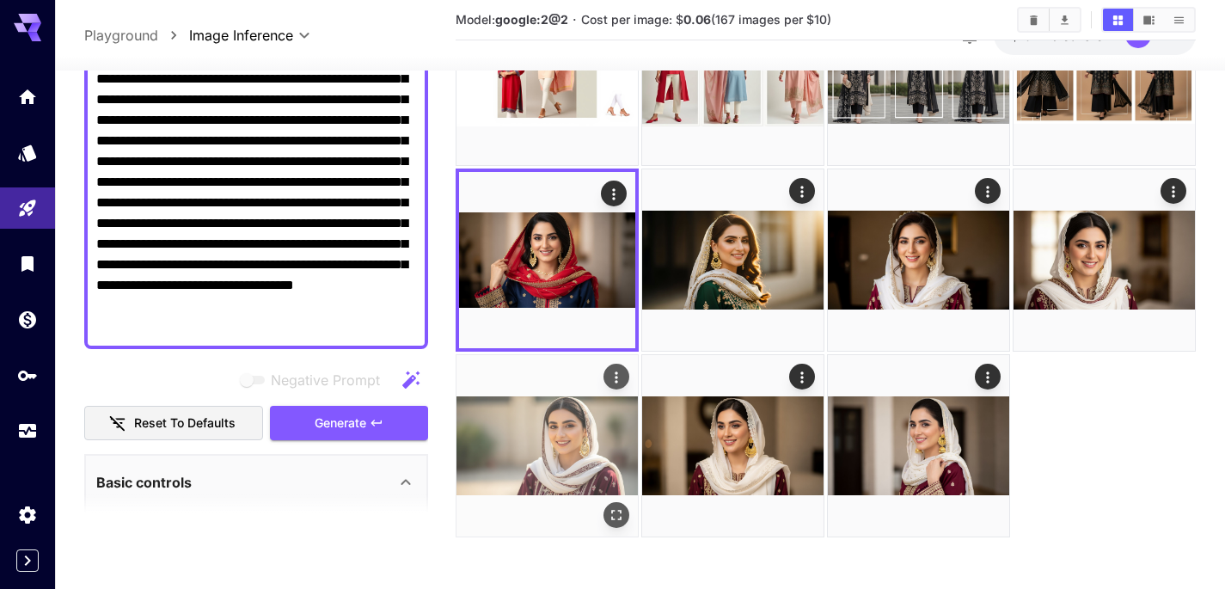
click at [565, 442] on img at bounding box center [546, 445] width 181 height 181
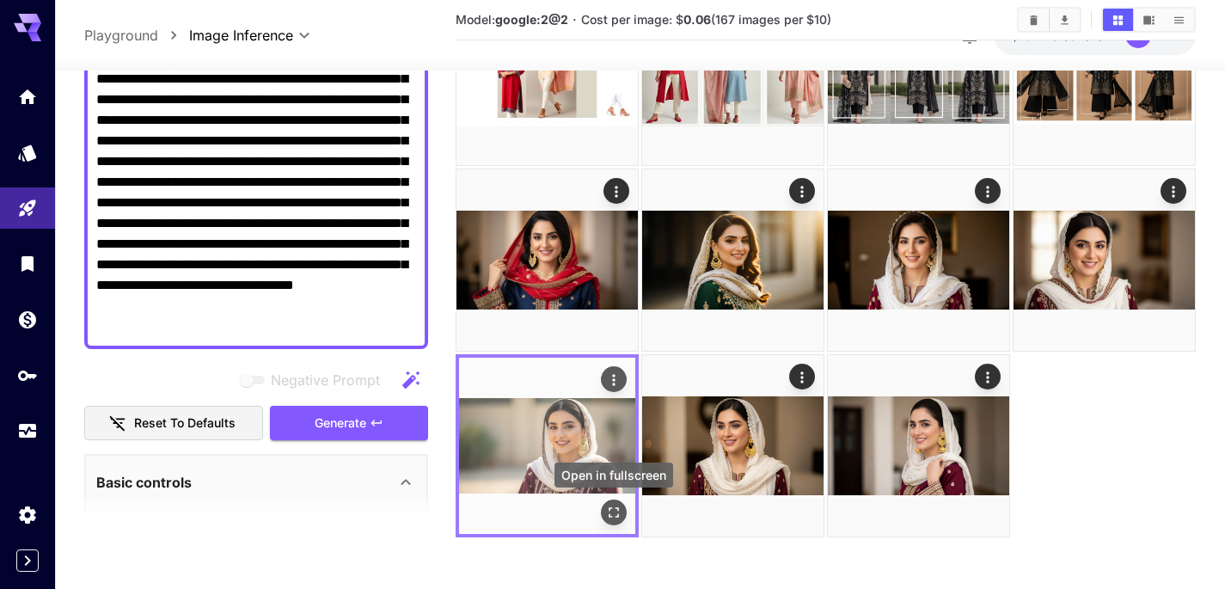
click at [612, 514] on icon "Open in fullscreen" at bounding box center [613, 512] width 17 height 17
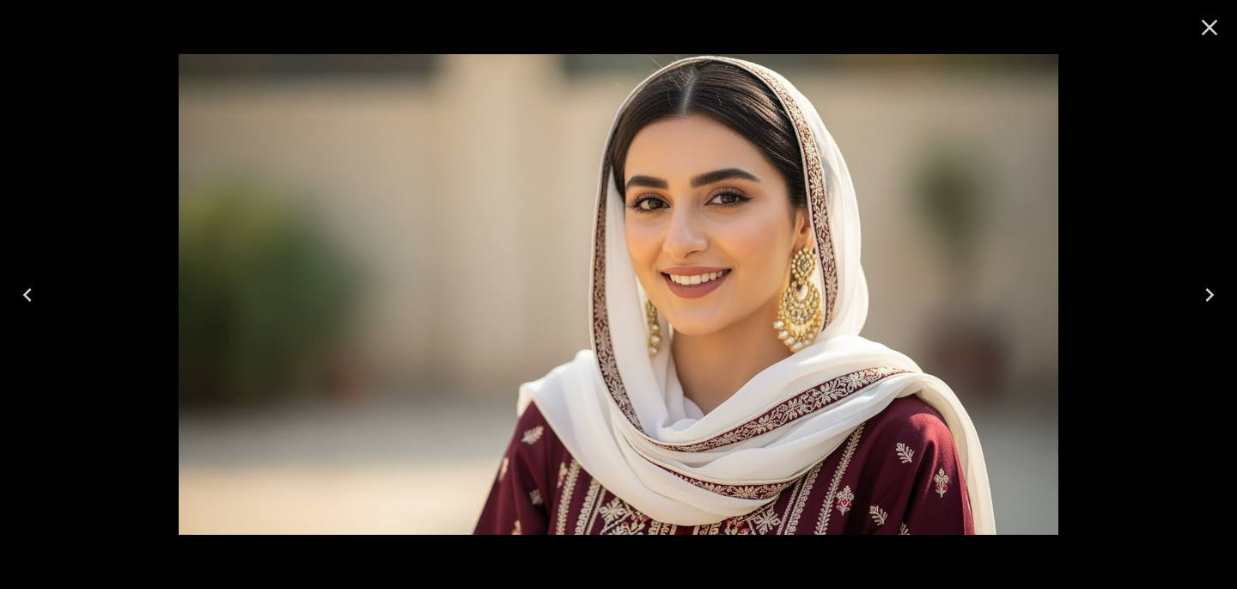
click at [1211, 35] on icon "Close" at bounding box center [1209, 27] width 27 height 27
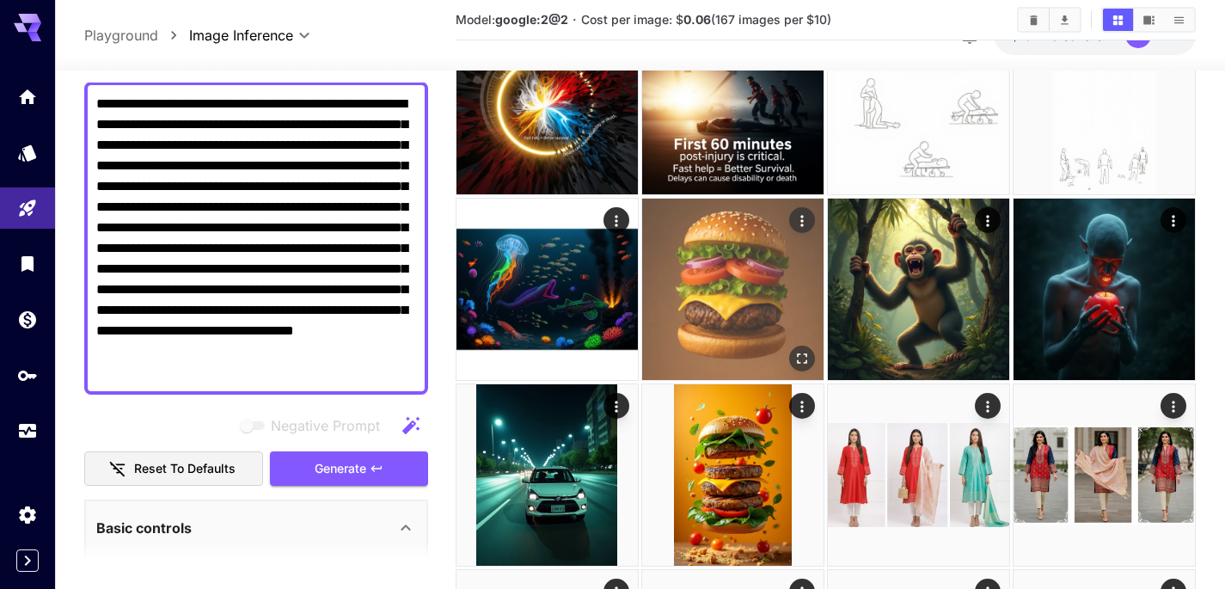
scroll to position [888, 0]
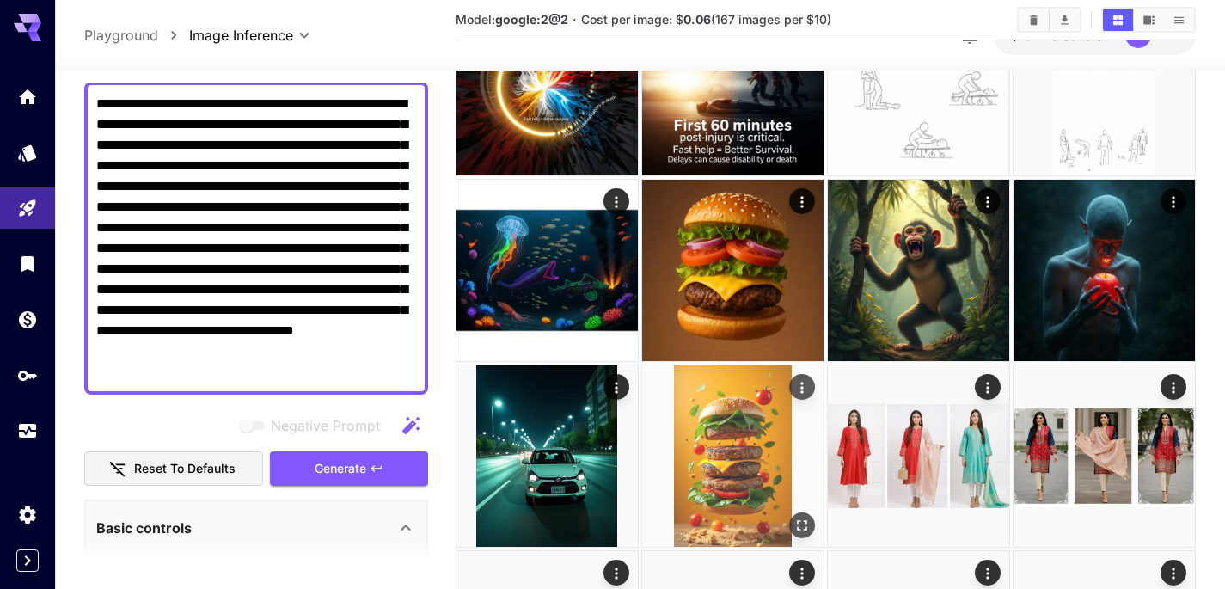
click at [731, 471] on img at bounding box center [732, 455] width 181 height 181
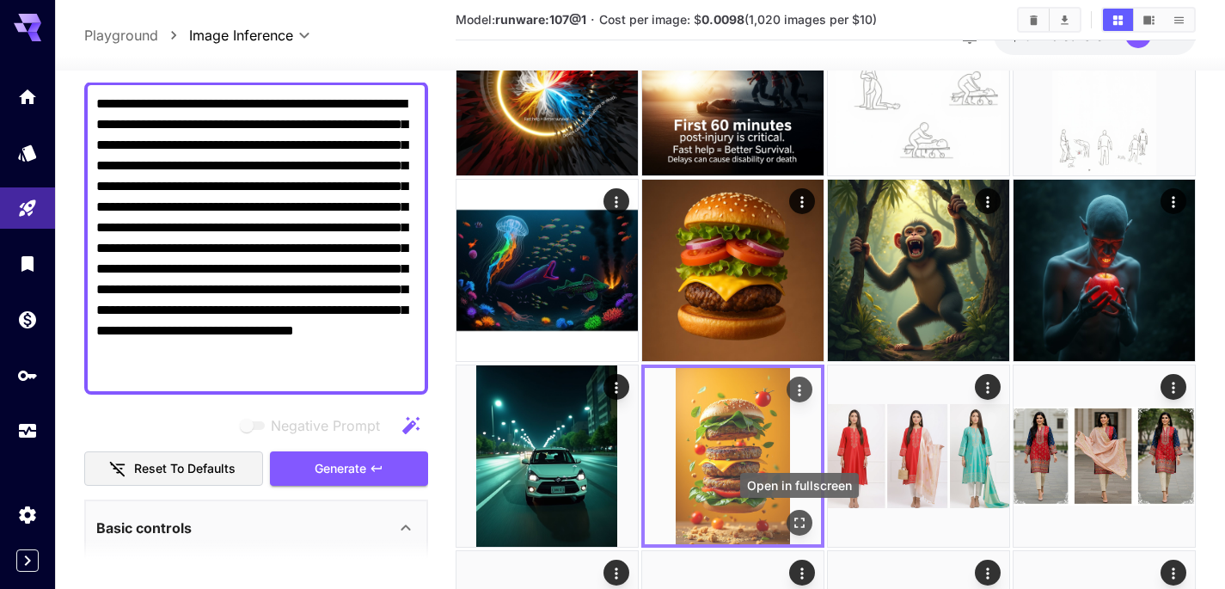
click at [795, 527] on icon "Open in fullscreen" at bounding box center [799, 522] width 10 height 10
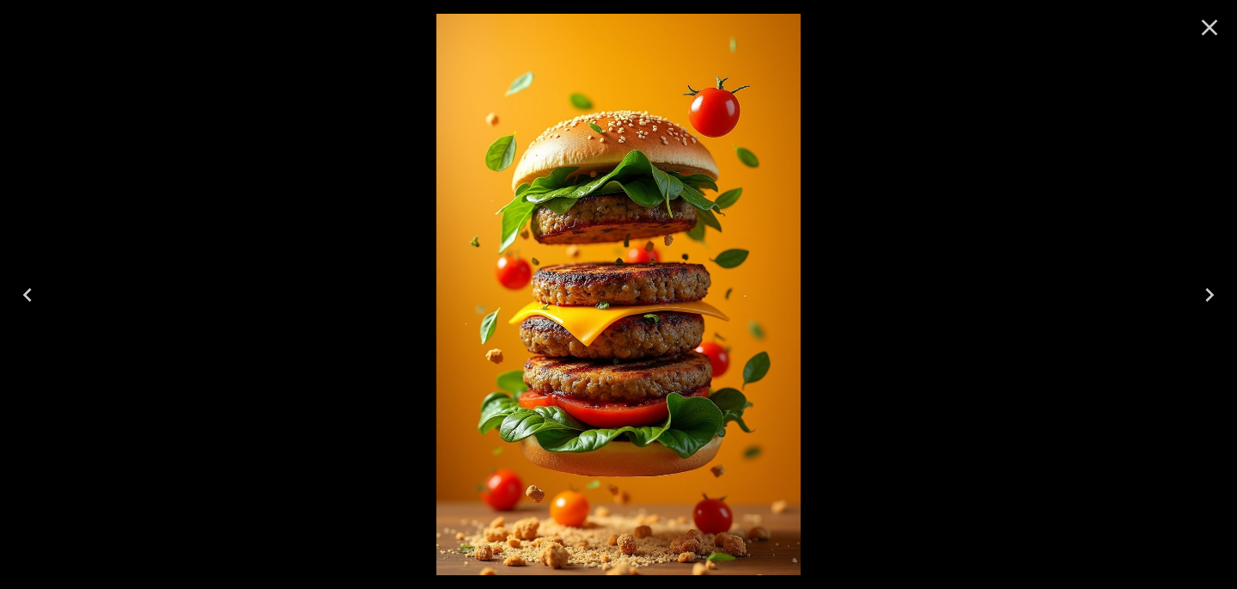
click at [1207, 26] on icon "Close" at bounding box center [1209, 27] width 27 height 27
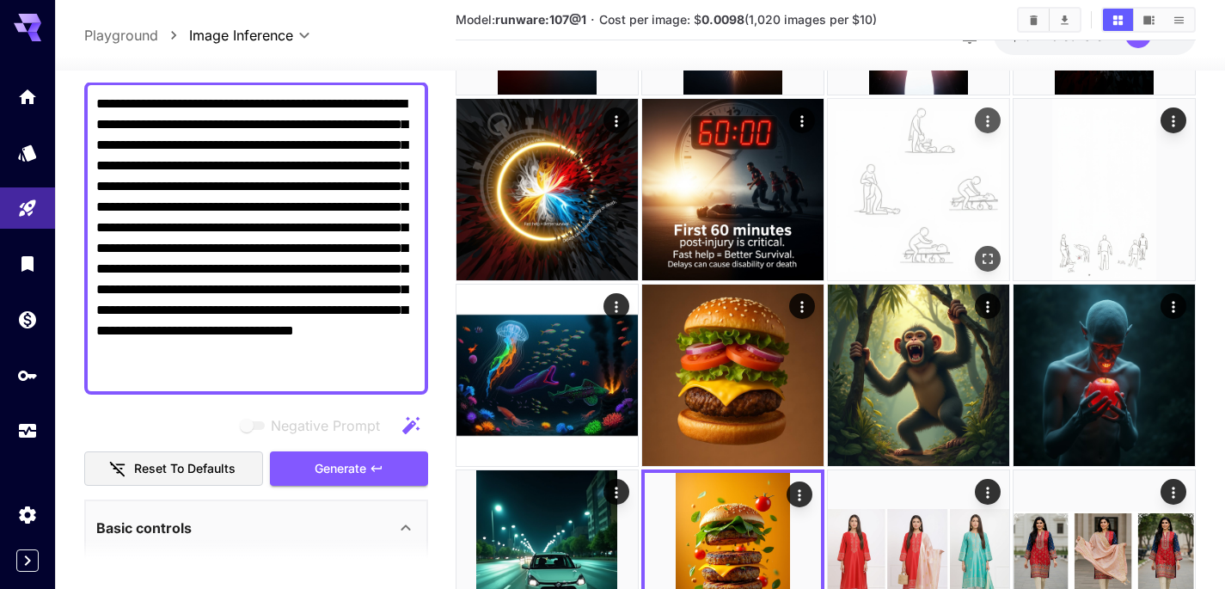
scroll to position [747, 0]
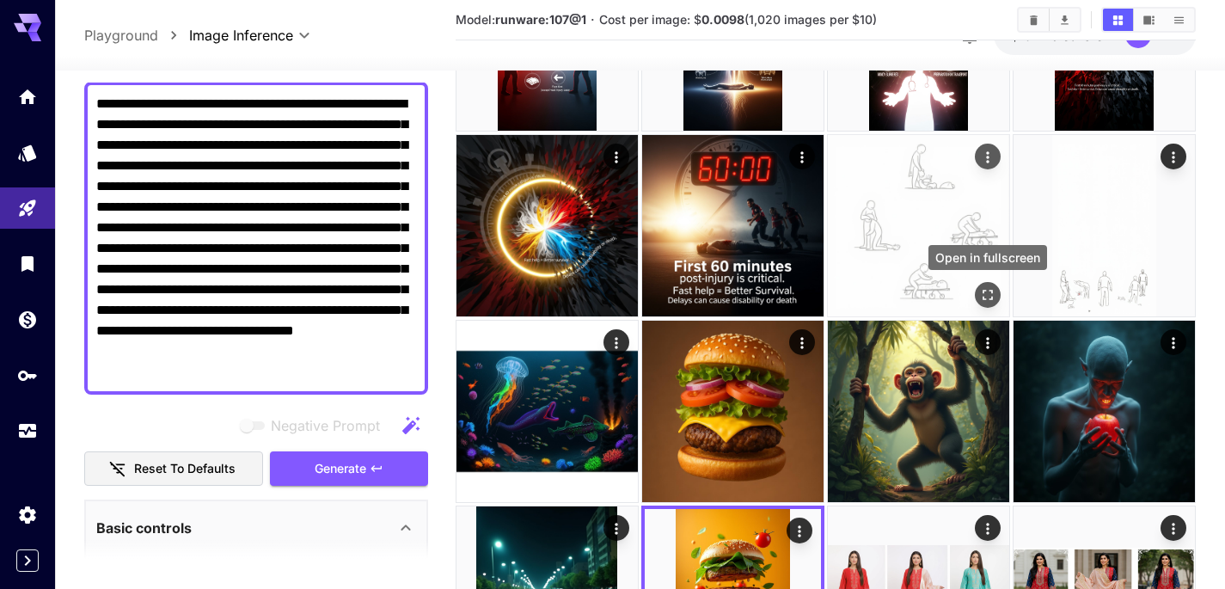
click at [987, 290] on icon "Open in fullscreen" at bounding box center [987, 294] width 17 height 17
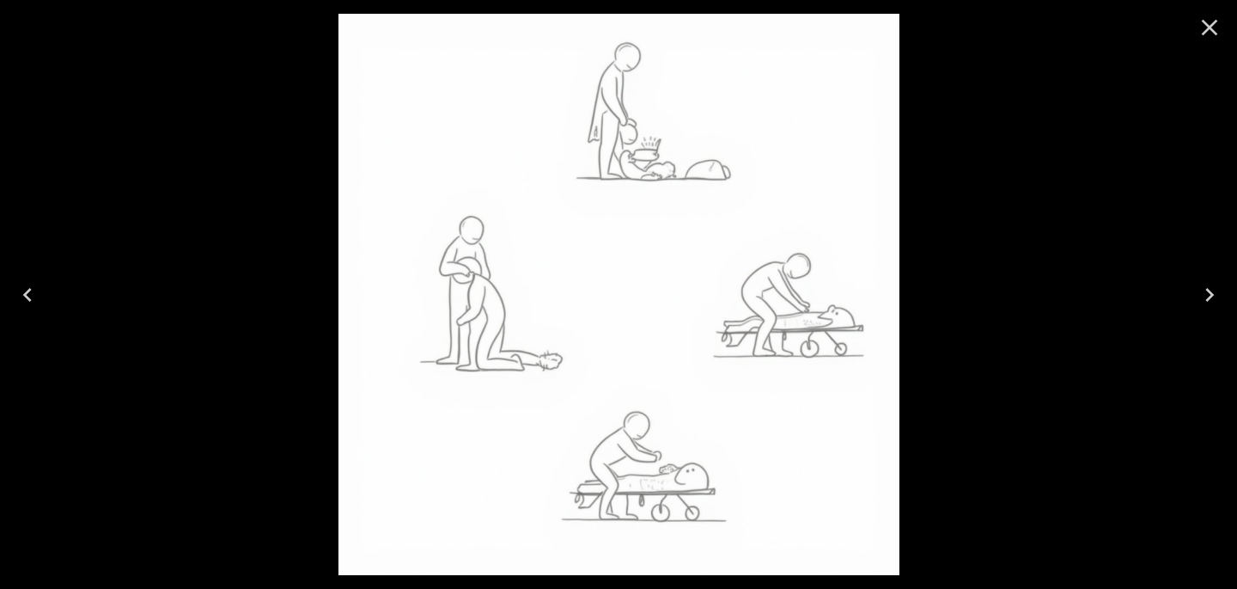
click at [1217, 32] on icon "Close" at bounding box center [1209, 27] width 27 height 27
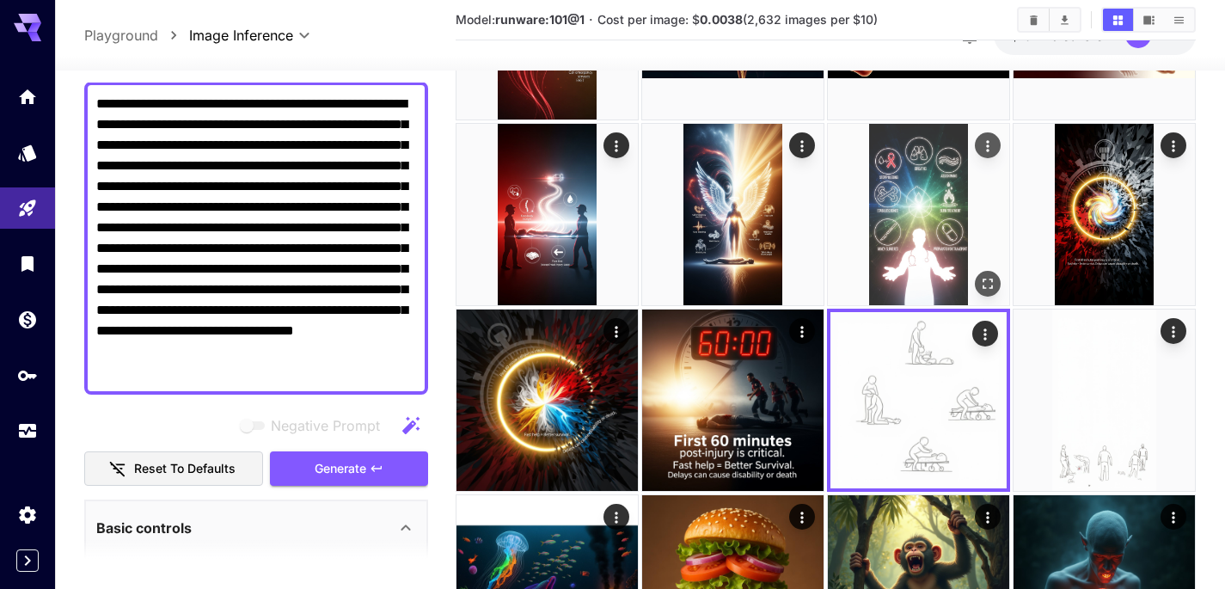
scroll to position [567, 0]
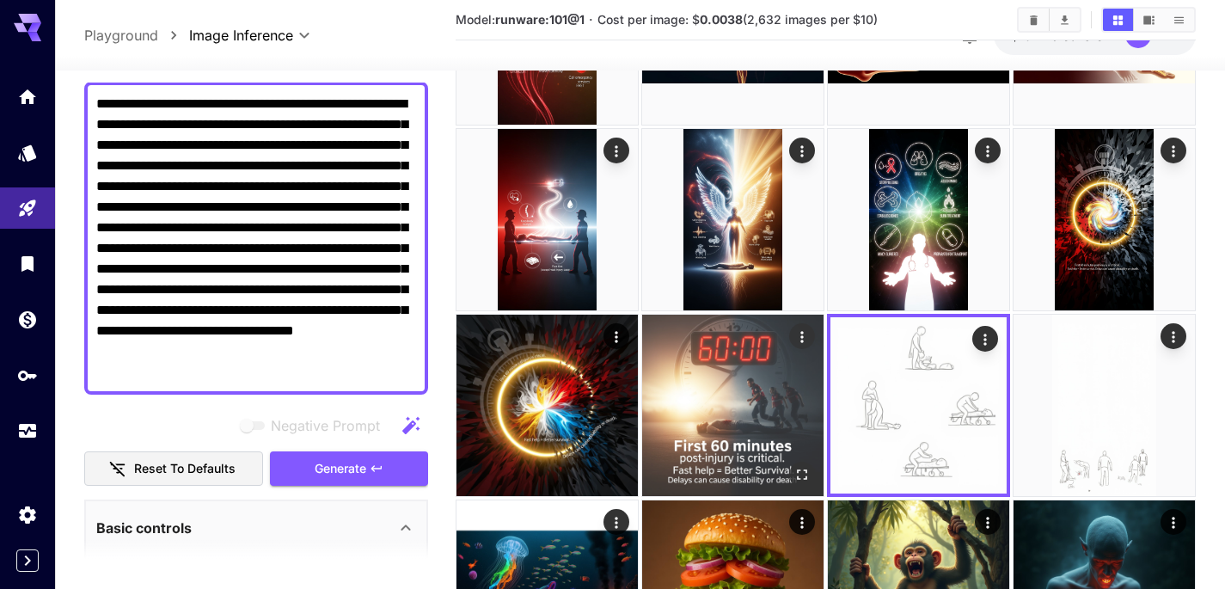
click at [727, 387] on img at bounding box center [732, 405] width 181 height 181
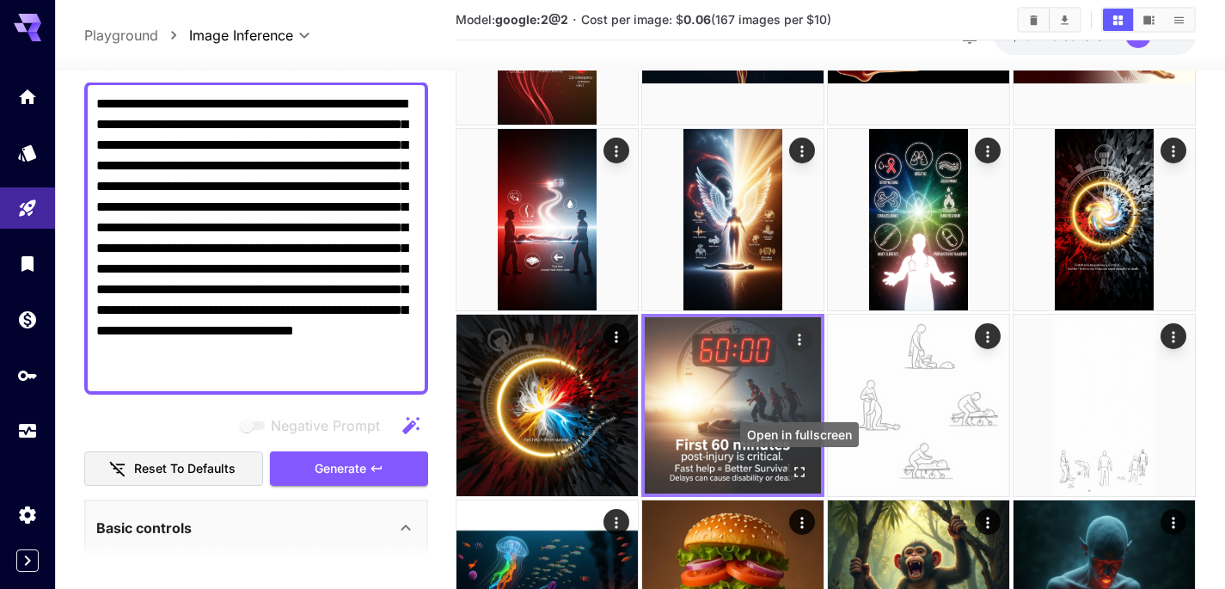
click at [797, 467] on icon "Open in fullscreen" at bounding box center [799, 472] width 10 height 10
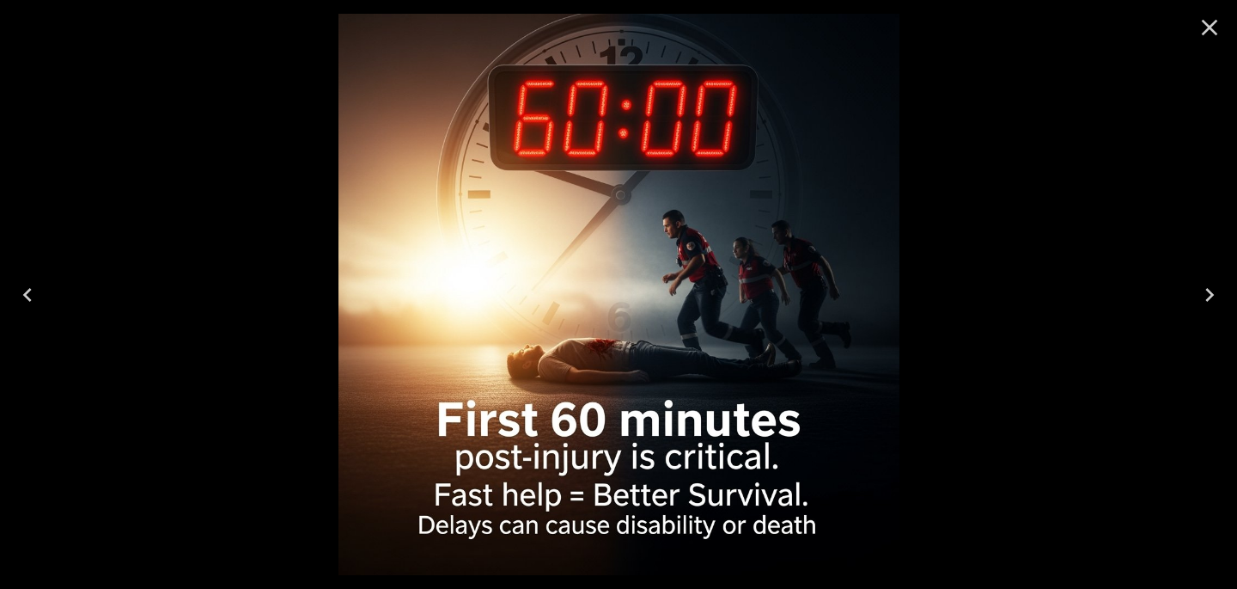
click at [1201, 34] on icon "Close" at bounding box center [1209, 27] width 27 height 27
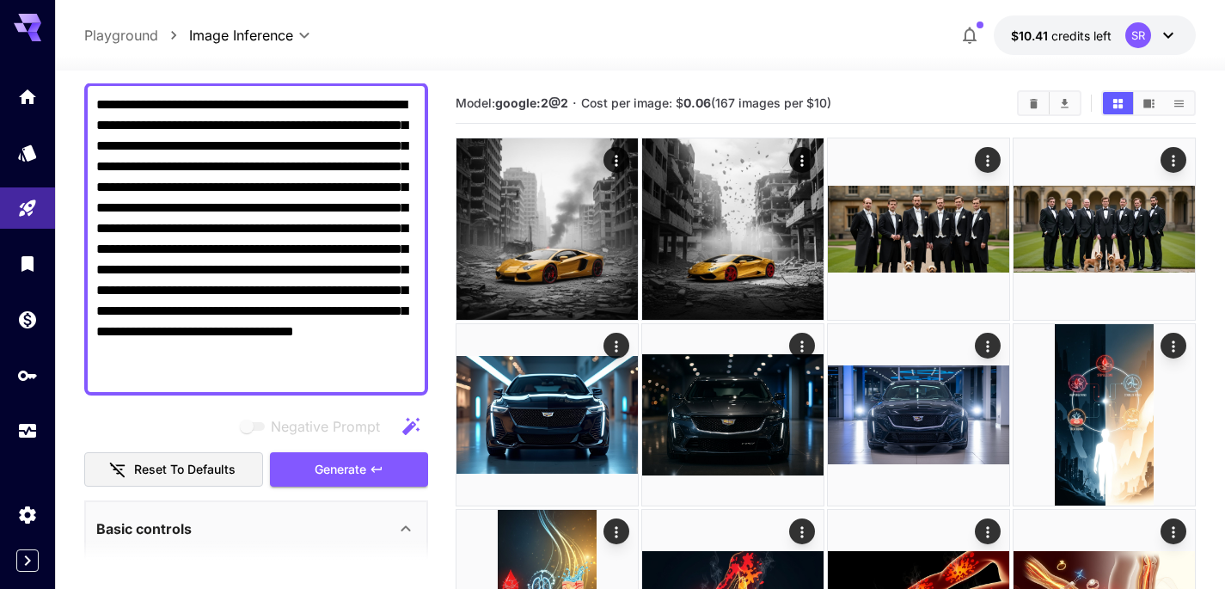
scroll to position [0, 0]
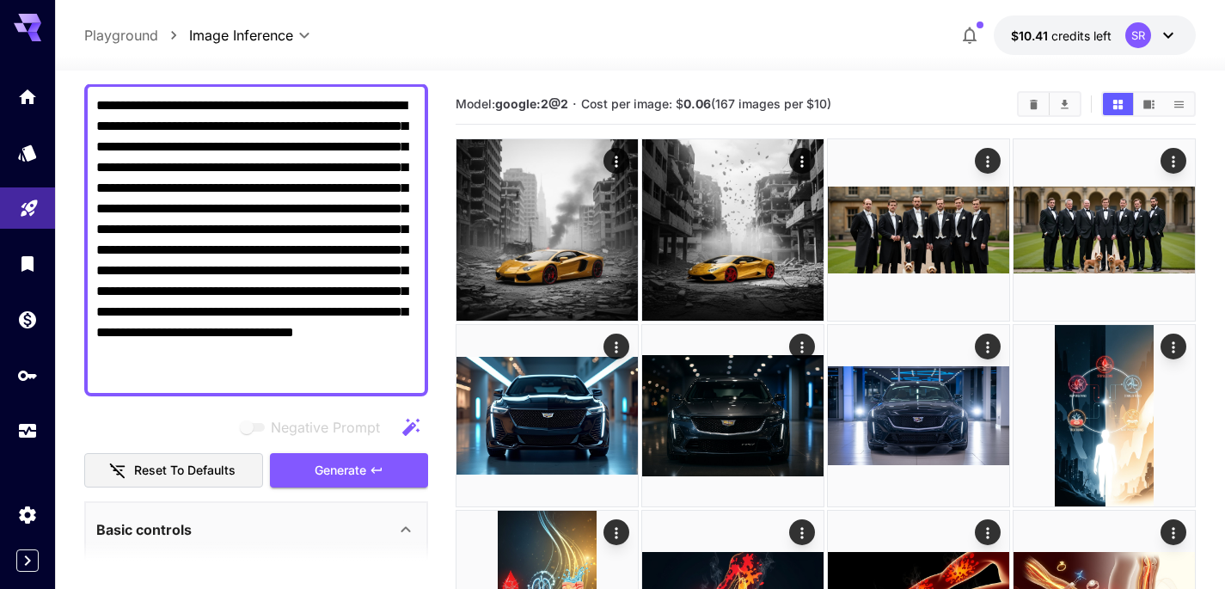
click at [23, 217] on link at bounding box center [27, 208] width 55 height 42
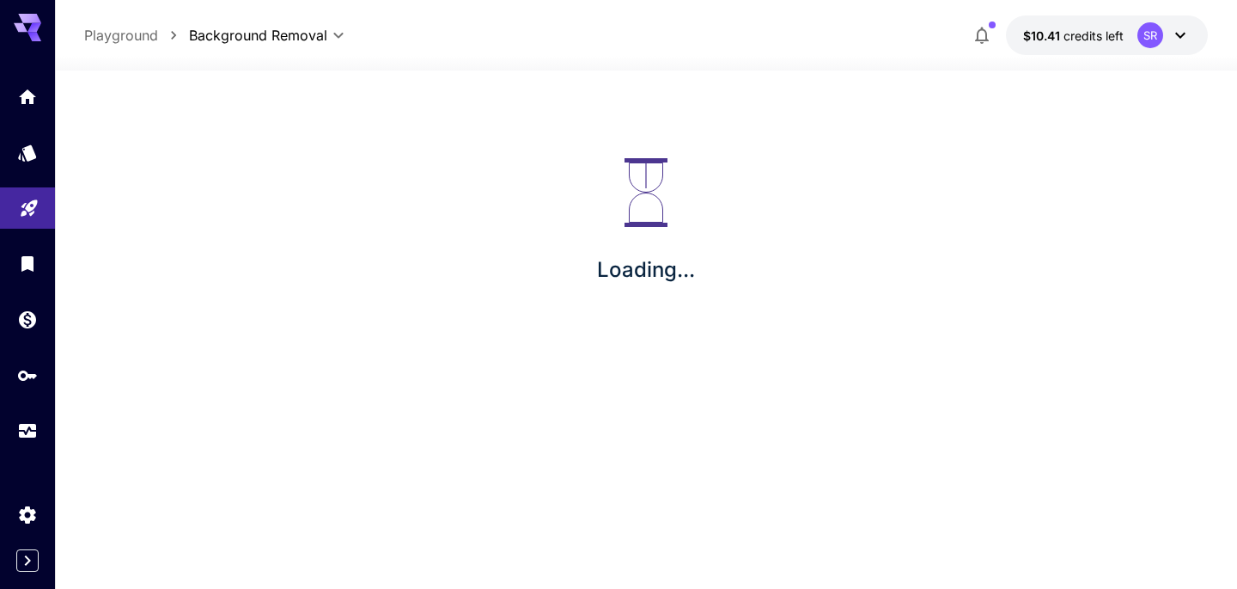
type input "**********"
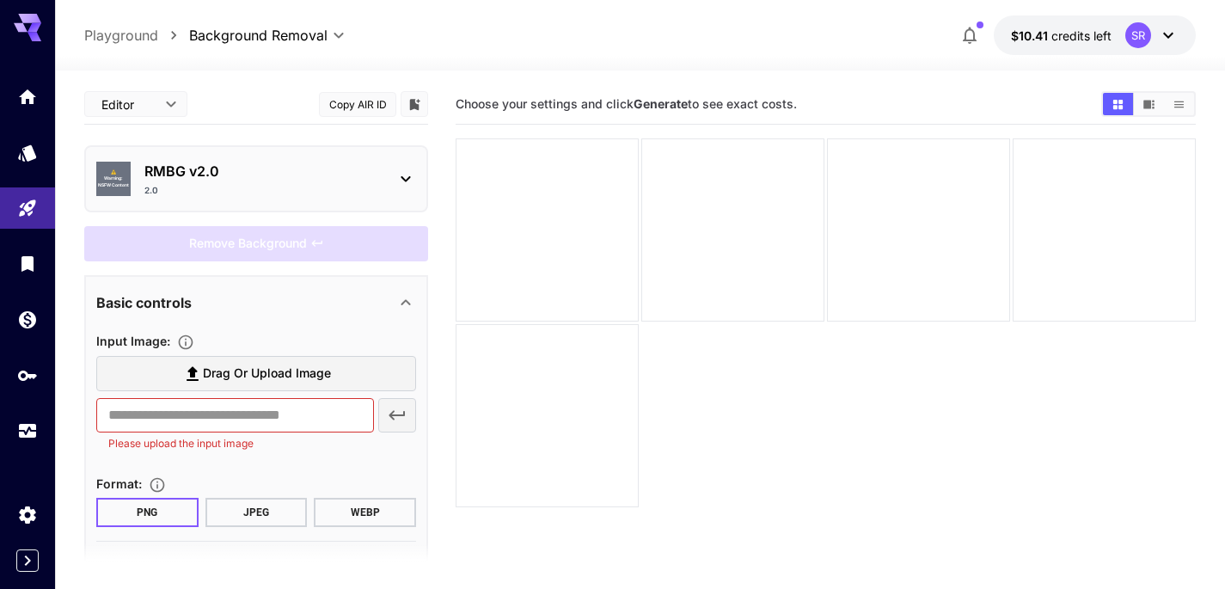
click at [373, 159] on div "⚠️ Warning: NSFW Content RMBG v2.0 2.0" at bounding box center [256, 179] width 320 height 50
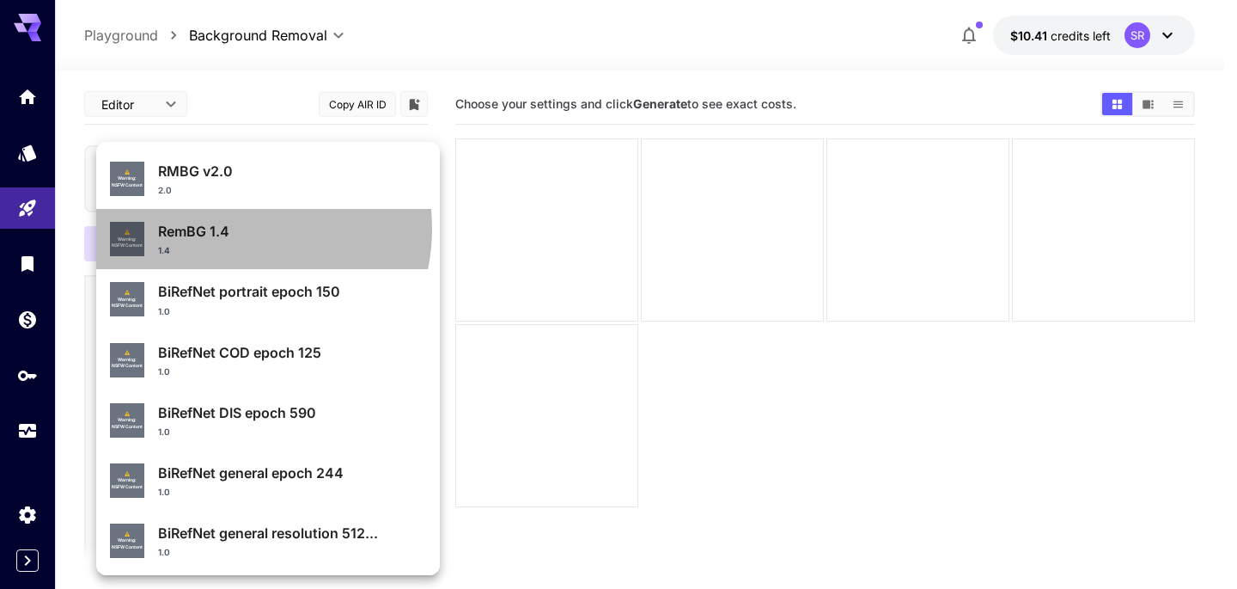
click at [232, 229] on p "RemBG 1.4" at bounding box center [292, 231] width 268 height 21
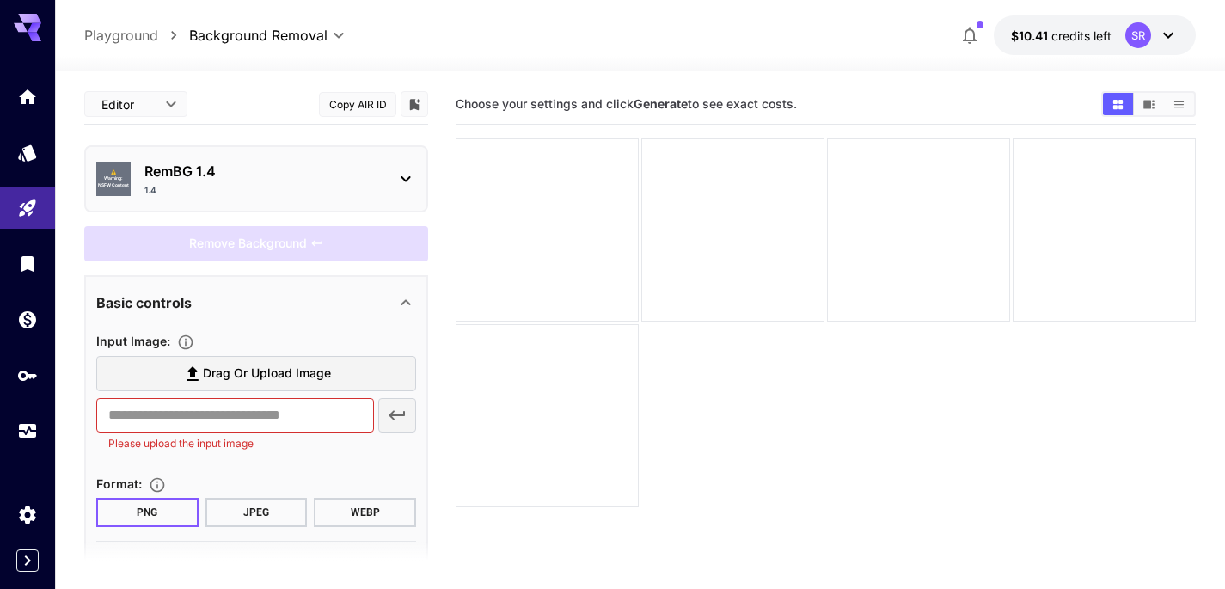
click at [435, 261] on main "Editor **** ​ Copy AIR ID ⚠️ Warning: NSFW Content RemBG 1.4 1.4 Remove Backgro…" at bounding box center [639, 385] width 1111 height 602
click at [607, 235] on div at bounding box center [546, 229] width 183 height 183
click at [431, 164] on main "Editor **** ​ Copy AIR ID ⚠️ Warning: NSFW Content RemBG 1.4 1.4 Remove Backgro…" at bounding box center [639, 385] width 1111 height 602
click at [24, 431] on icon "Usage" at bounding box center [29, 428] width 17 height 9
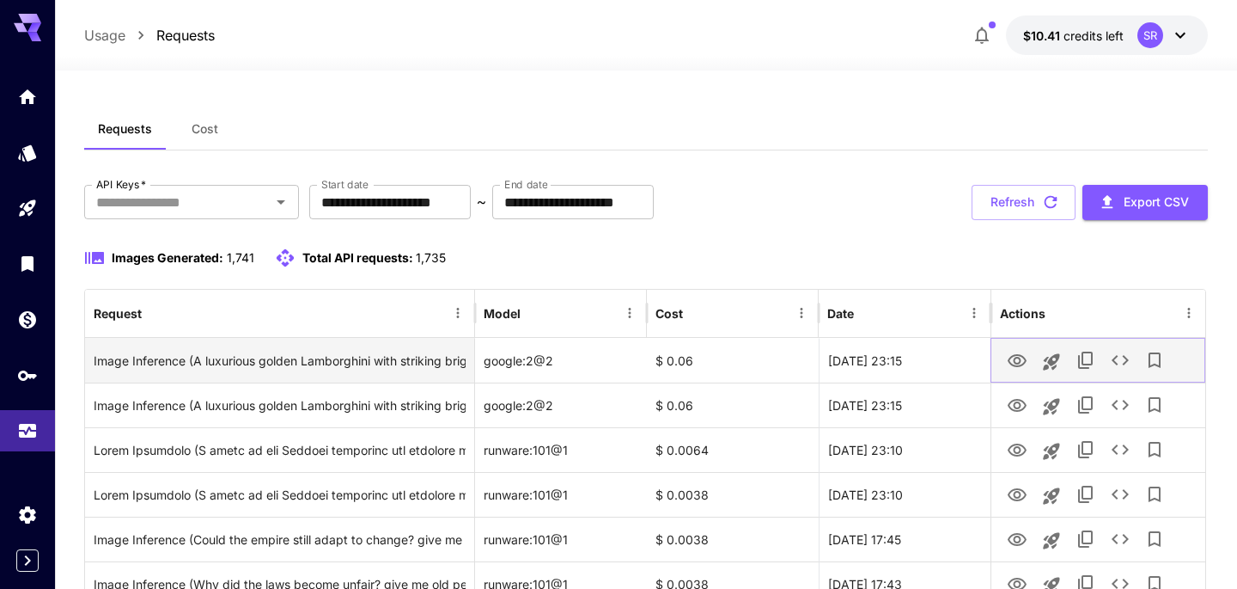
click at [1008, 361] on icon "View Image" at bounding box center [1017, 360] width 19 height 13
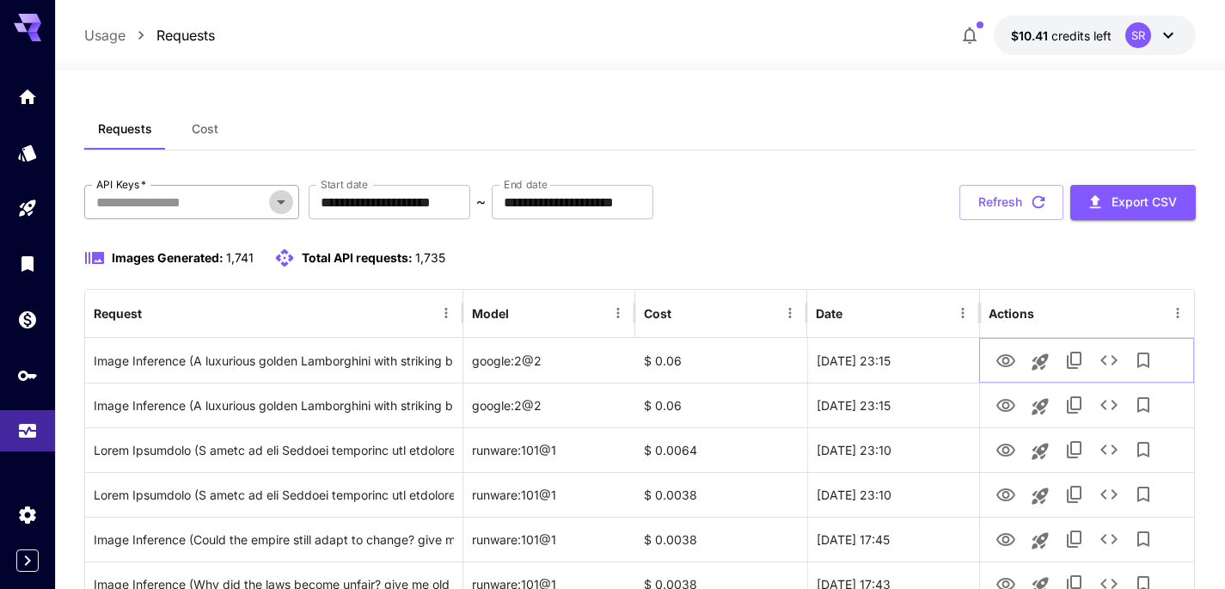
click at [282, 192] on icon "Open" at bounding box center [281, 202] width 21 height 21
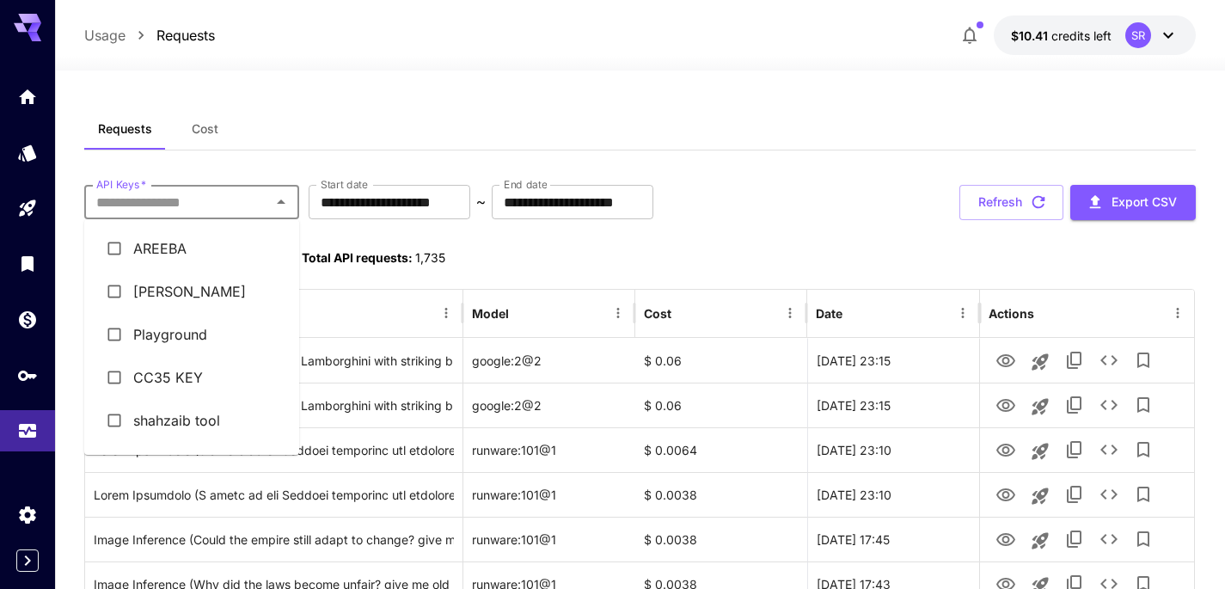
scroll to position [315, 0]
